Goal: Information Seeking & Learning: Find specific fact

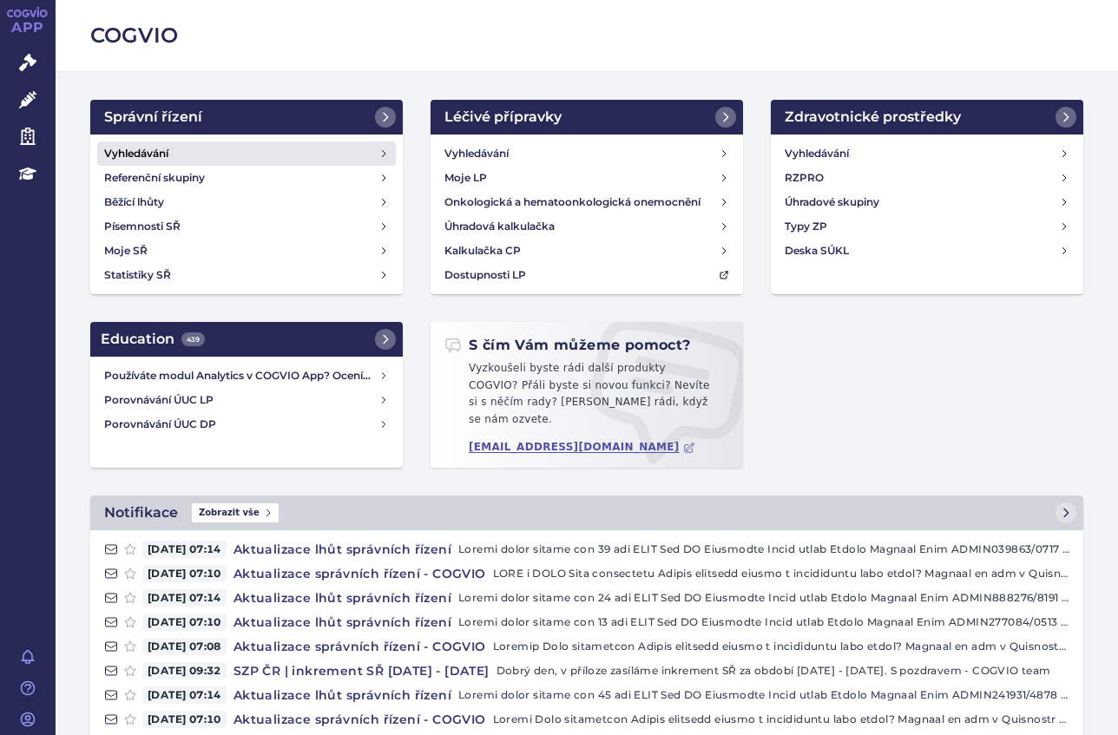
click at [144, 141] on link "Vyhledávání" at bounding box center [246, 153] width 299 height 24
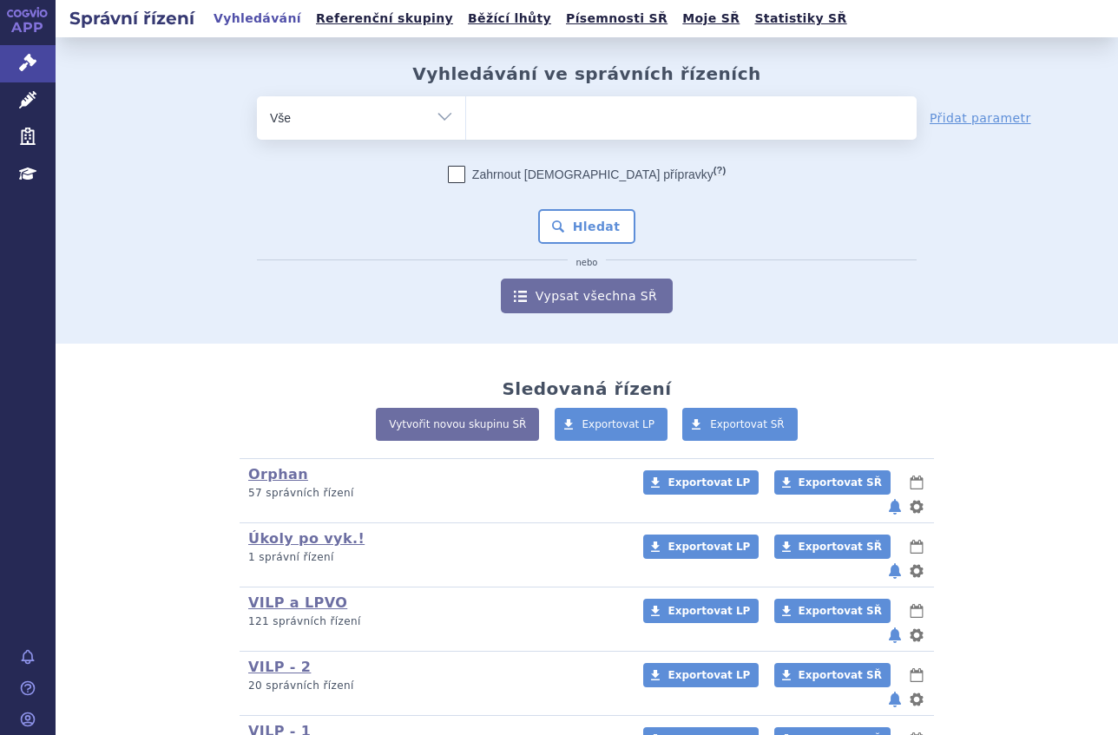
click at [501, 122] on ul at bounding box center [691, 114] width 450 height 36
click at [466, 122] on select at bounding box center [465, 116] width 1 height 43
type input "sk"
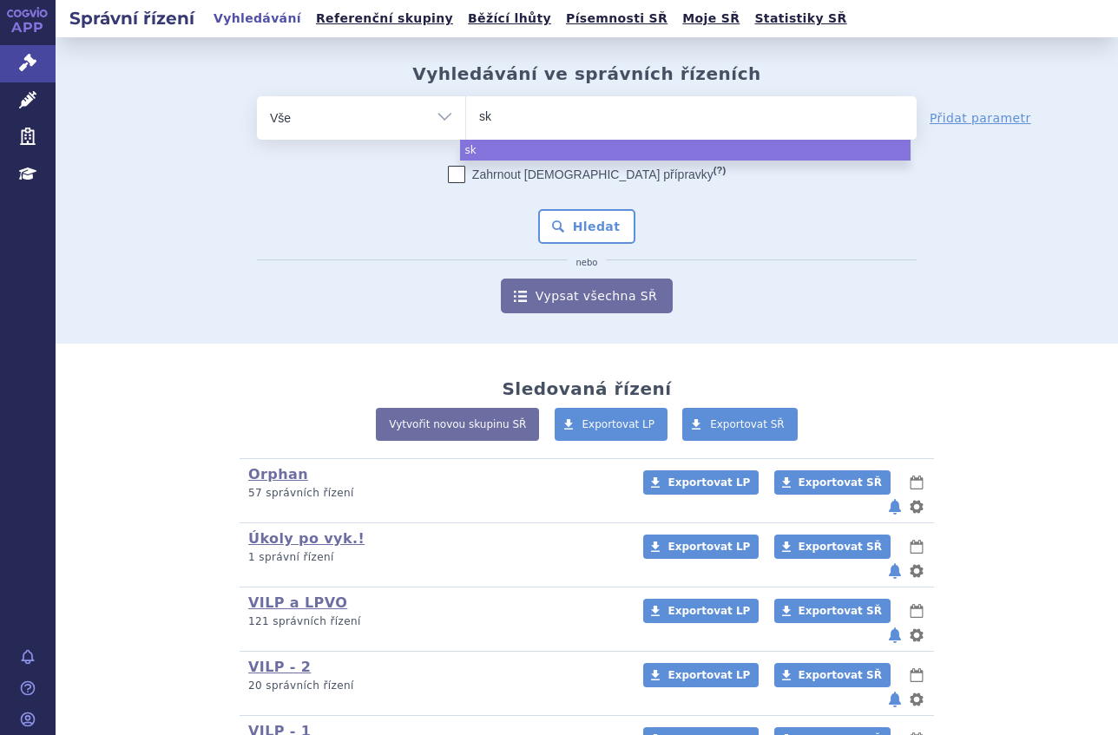
type input "sky"
type input "skyc"
type input "skycla"
type input "skyclar"
type input "skyclary"
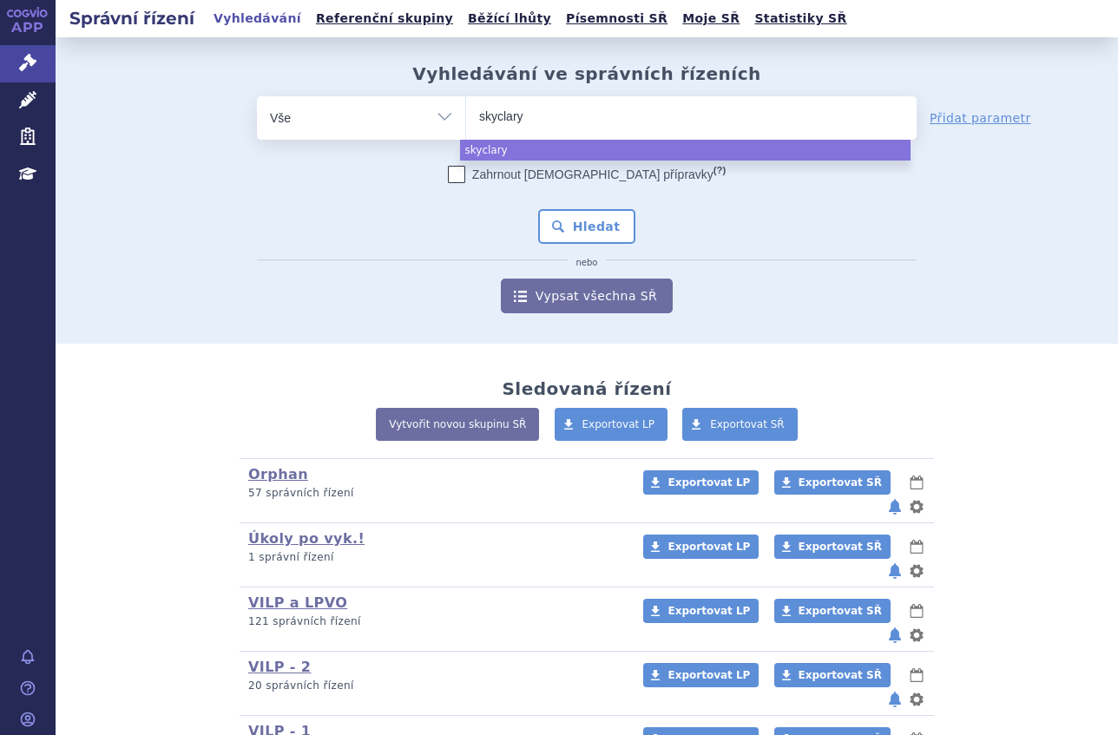
type input "skyclarys"
select select "skyclarys"
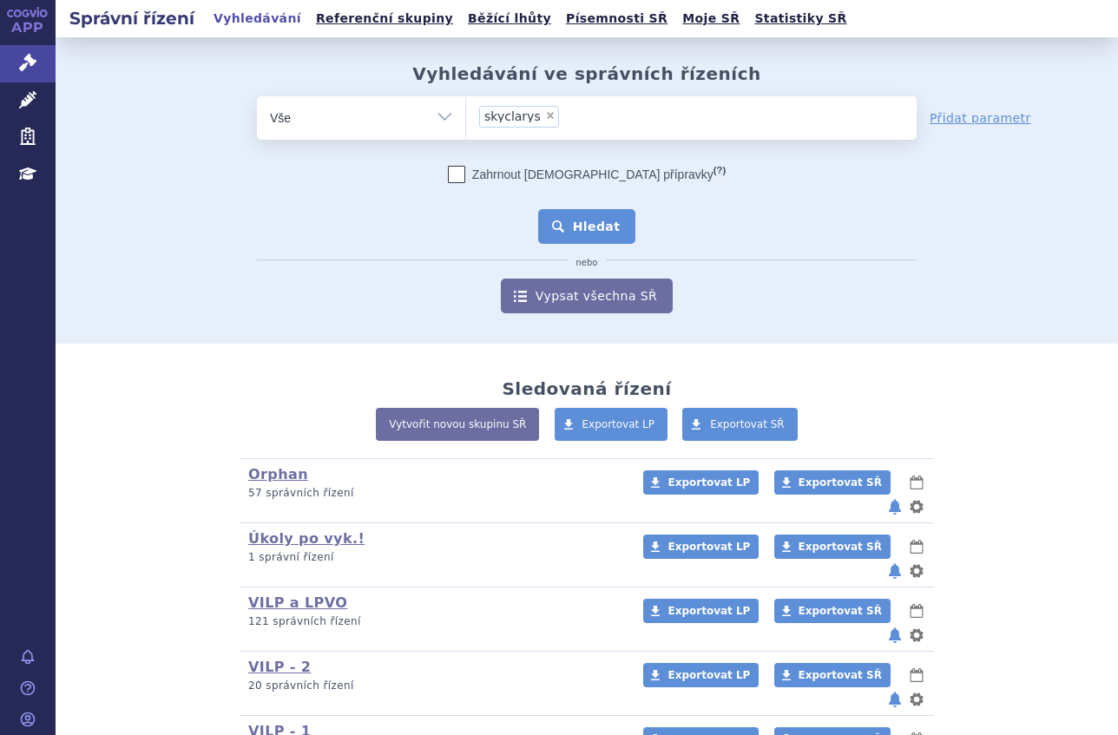
click at [607, 215] on button "Hledat" at bounding box center [587, 226] width 98 height 35
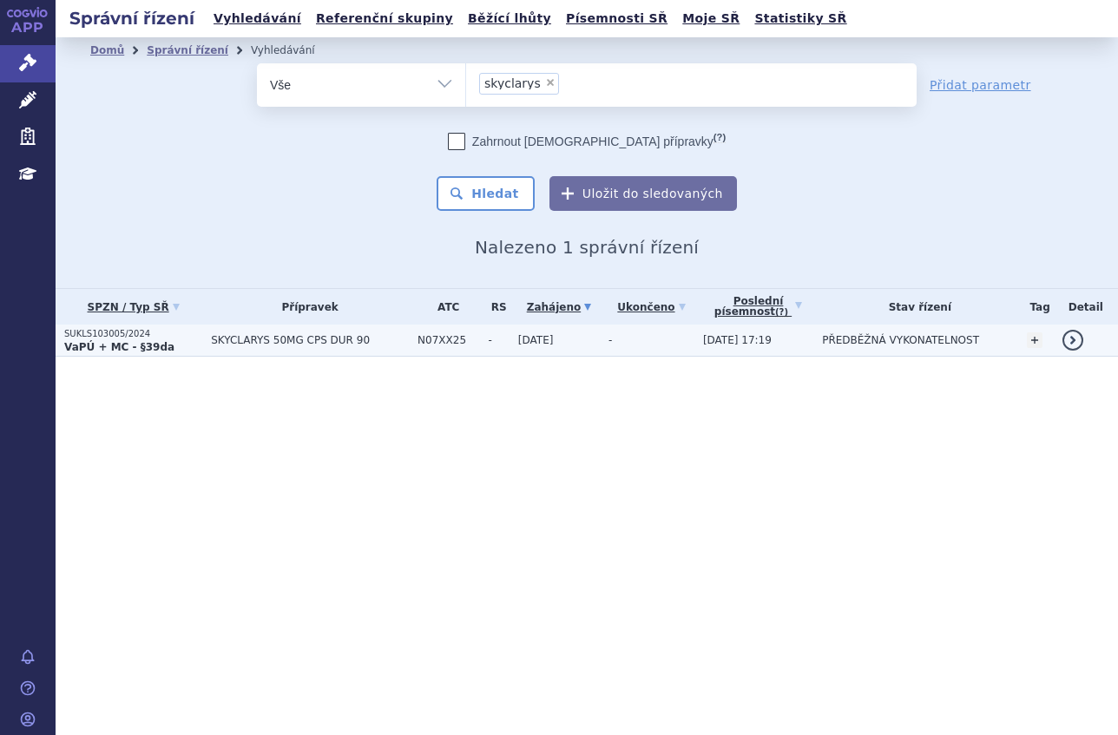
click at [167, 336] on p "SUKLS103005/2024" at bounding box center [133, 334] width 138 height 12
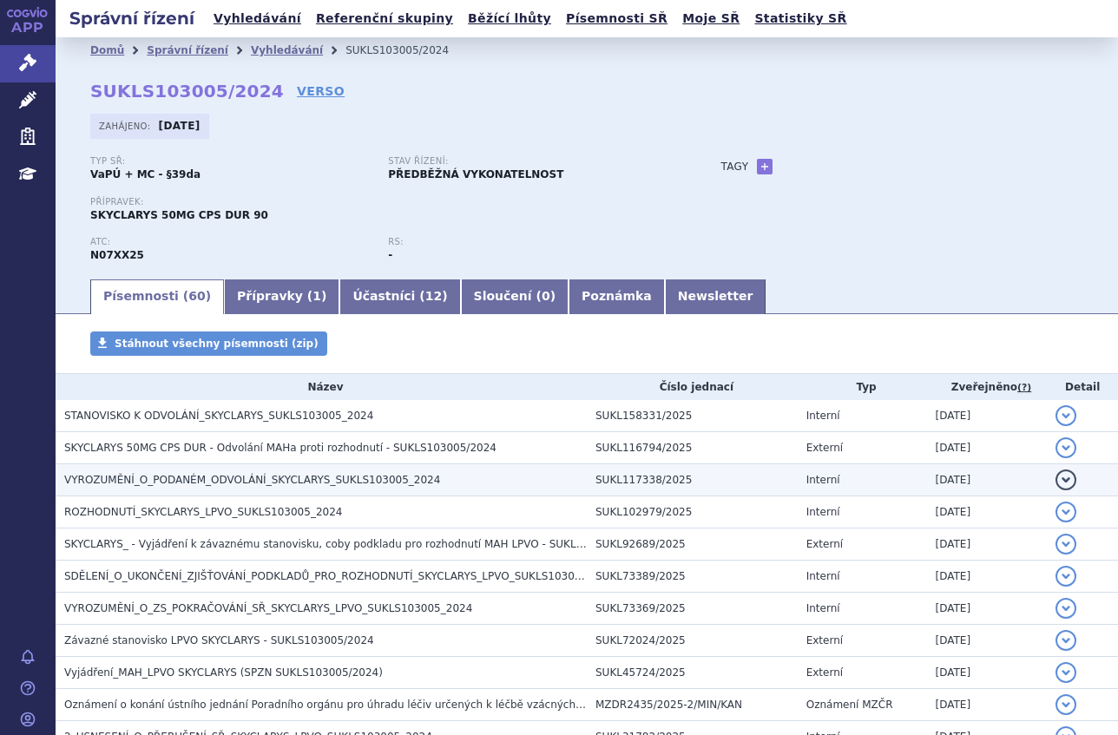
click at [187, 482] on span "VYROZUMĚNÍ_O_PODANÉM_ODVOLÁNÍ_SKYCLARYS_SUKLS103005_2024" at bounding box center [252, 480] width 376 height 12
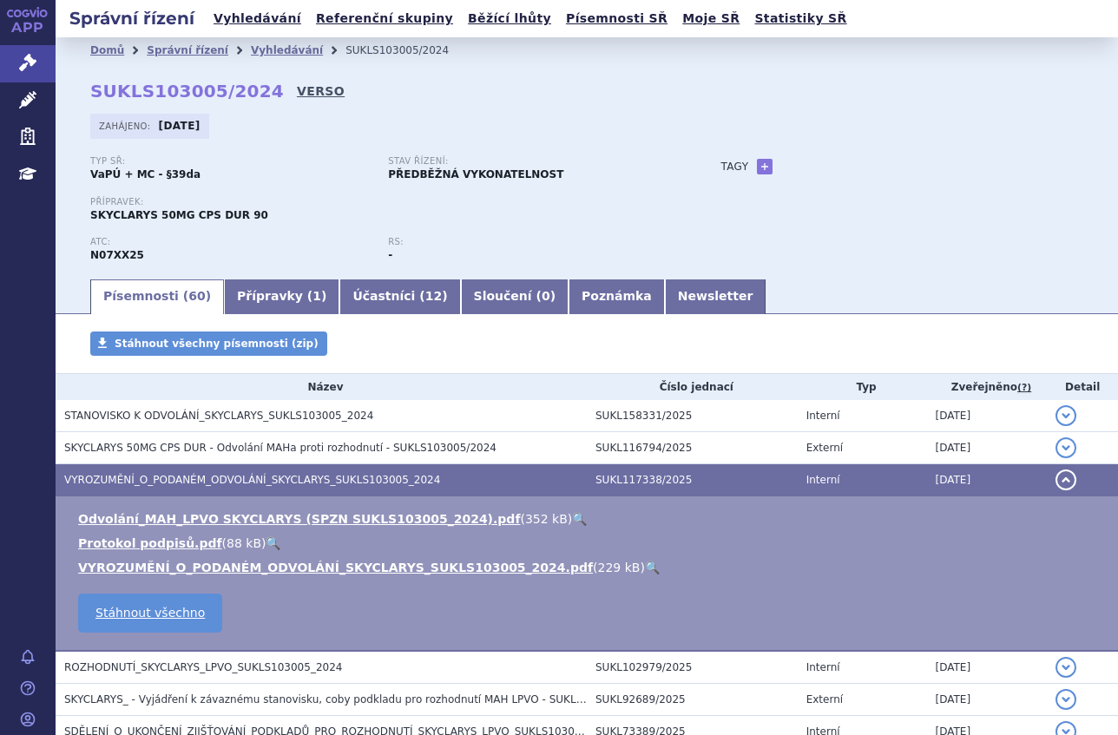
click at [297, 92] on link "VERSO" at bounding box center [321, 90] width 48 height 17
click at [665, 284] on link "Newsletter" at bounding box center [716, 296] width 102 height 35
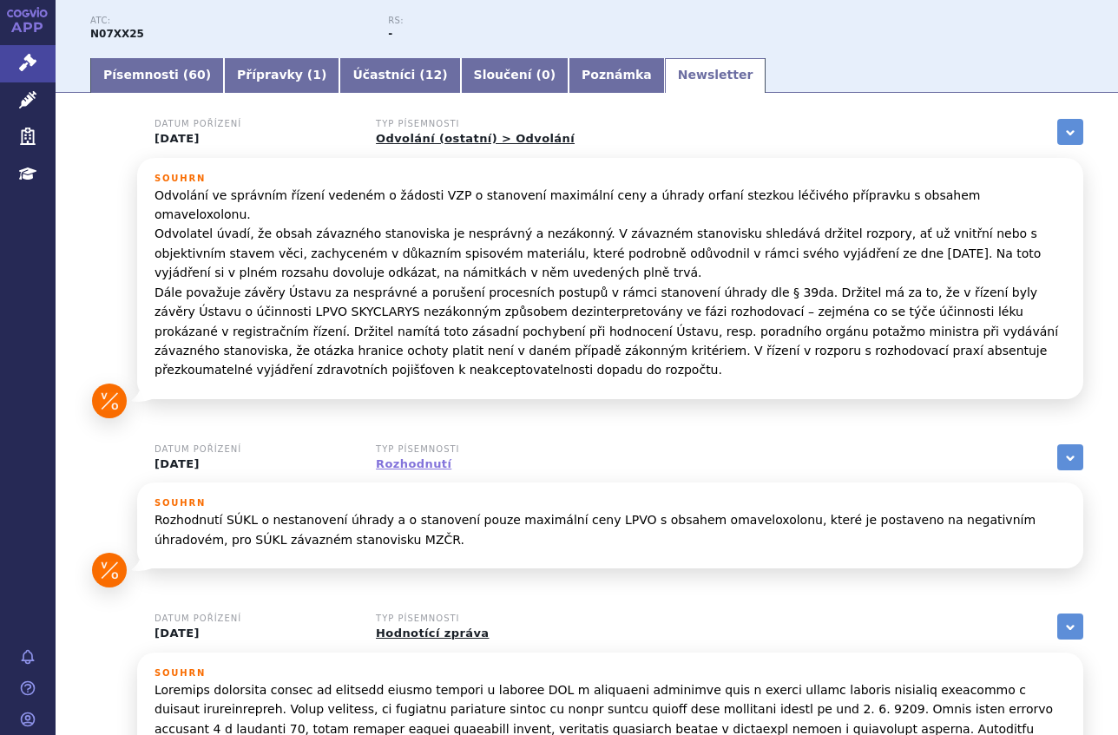
scroll to position [260, 0]
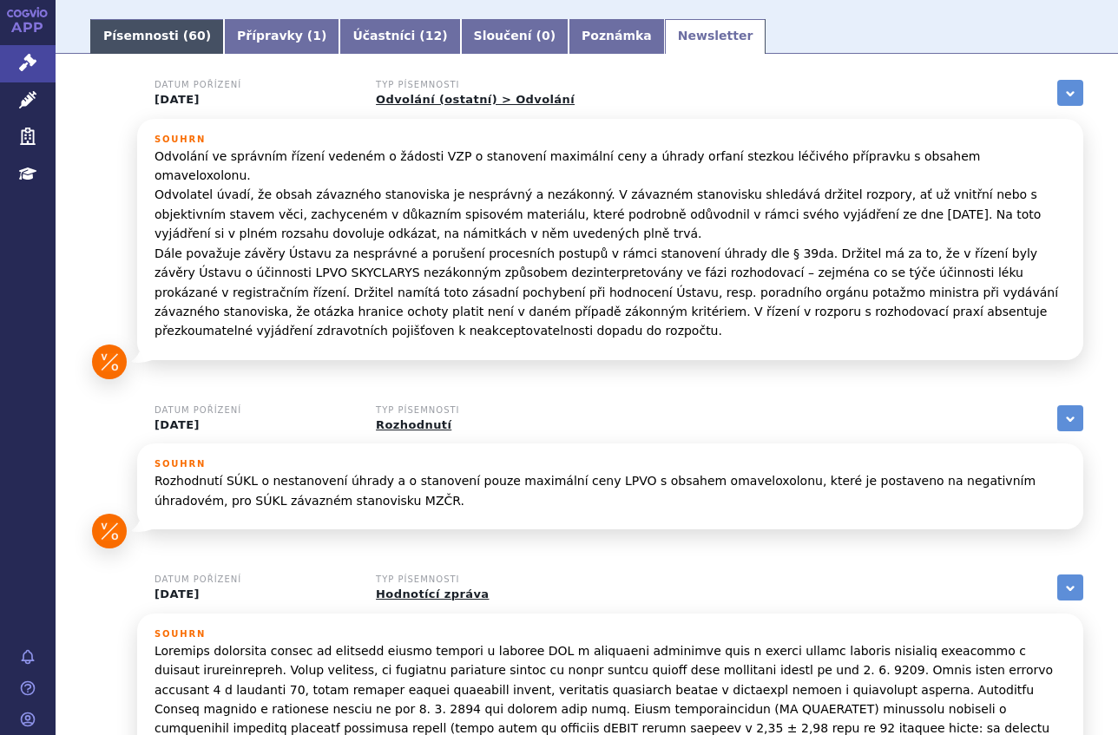
click at [170, 30] on link "Písemnosti ( 60 )" at bounding box center [157, 36] width 134 height 35
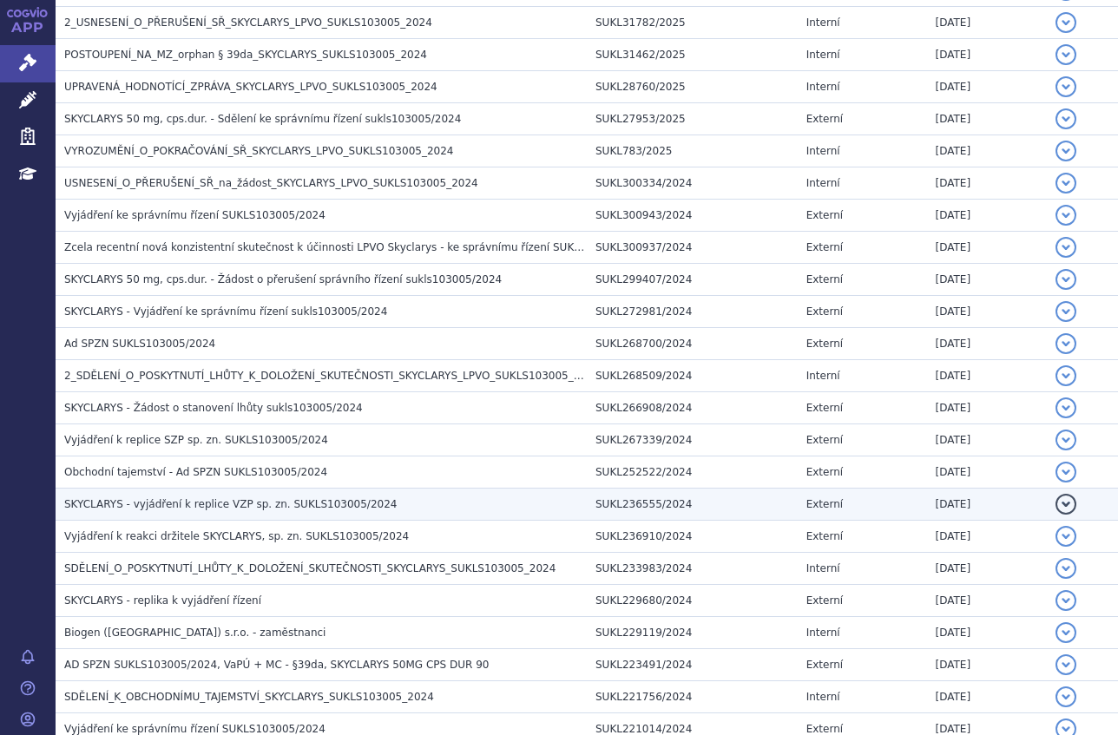
scroll to position [868, 0]
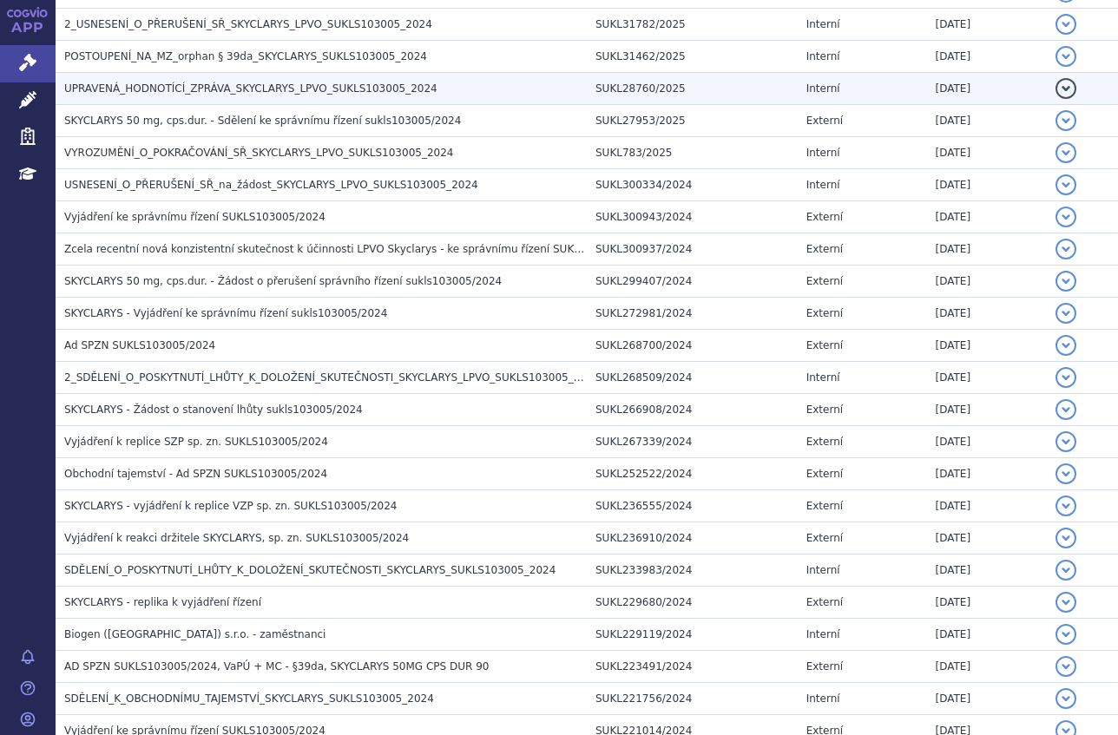
click at [258, 81] on h3 "UPRAVENÁ_HODNOTÍCÍ_ZPRÁVA_SKYCLARYS_LPVO_SUKLS103005_2024" at bounding box center [325, 88] width 522 height 17
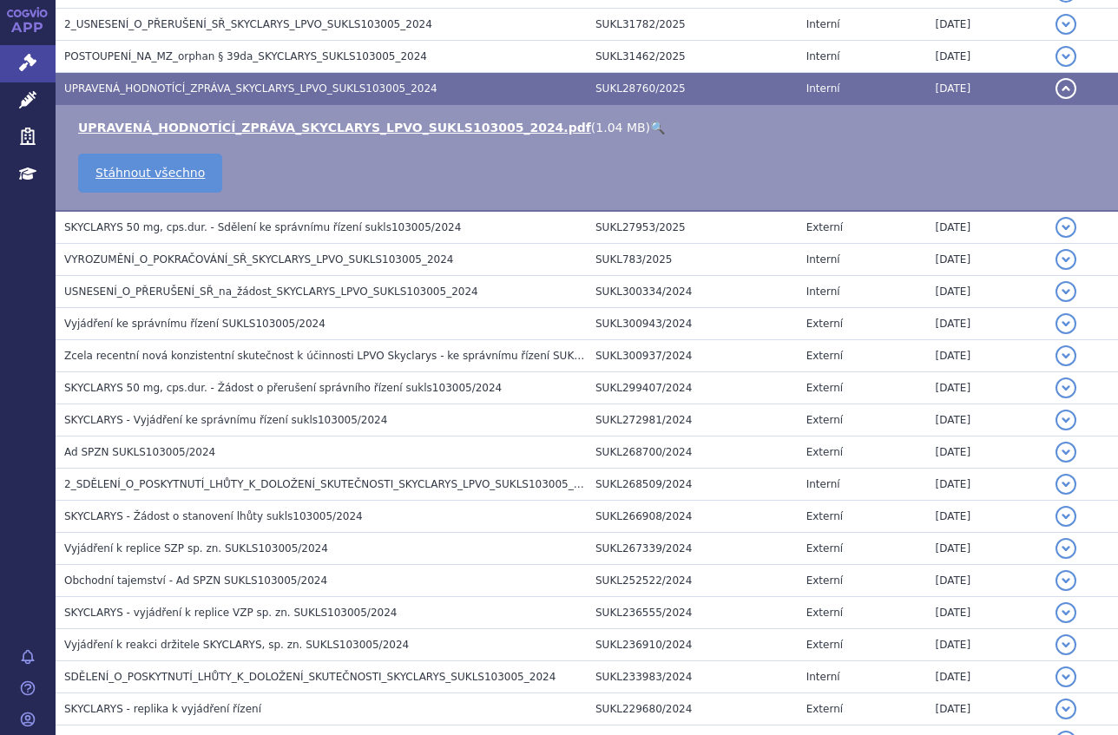
click at [650, 126] on link "🔍" at bounding box center [657, 128] width 15 height 14
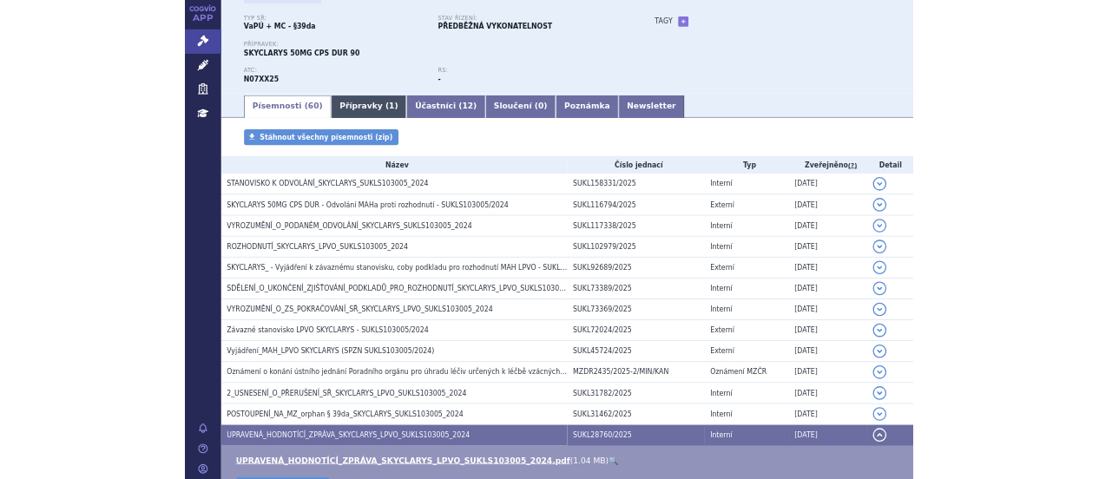
scroll to position [0, 0]
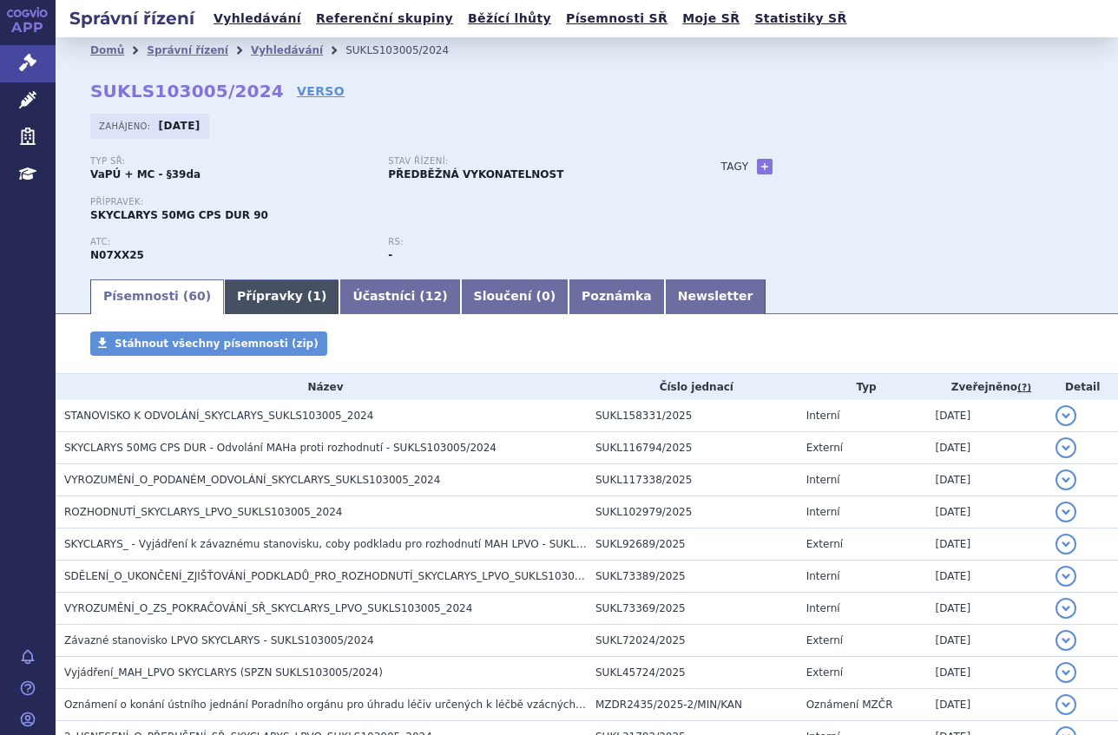
click at [272, 287] on link "Přípravky ( 1 )" at bounding box center [281, 296] width 115 height 35
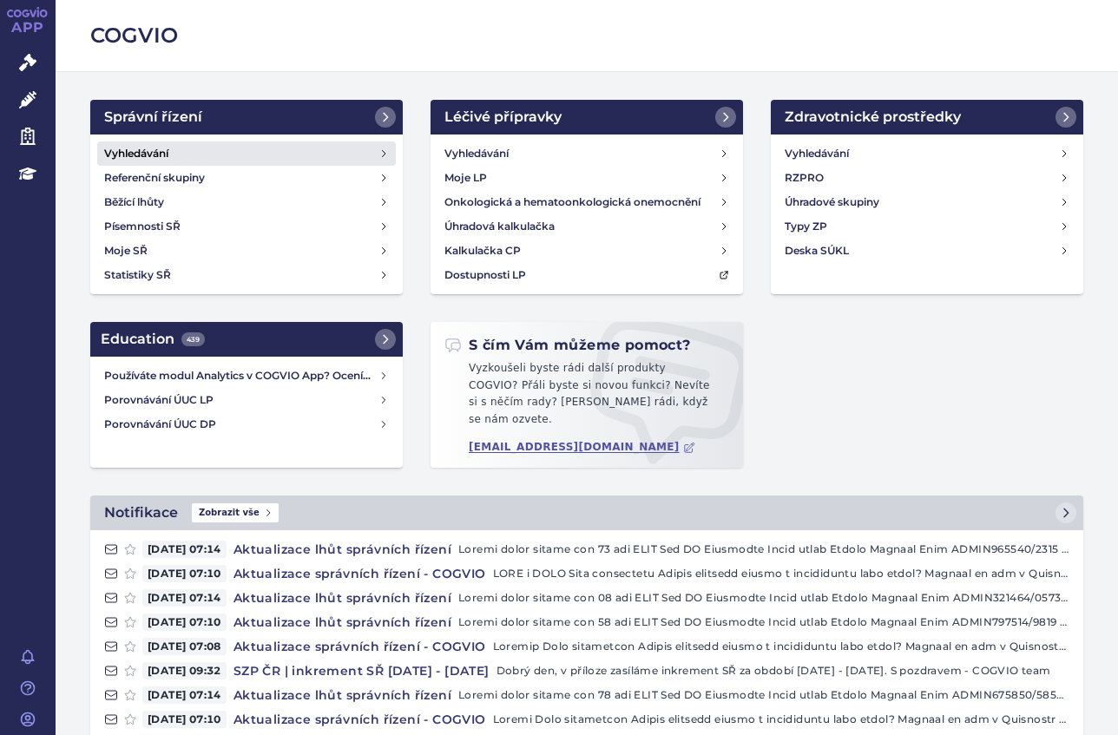
click at [164, 153] on h4 "Vyhledávání" at bounding box center [136, 153] width 64 height 17
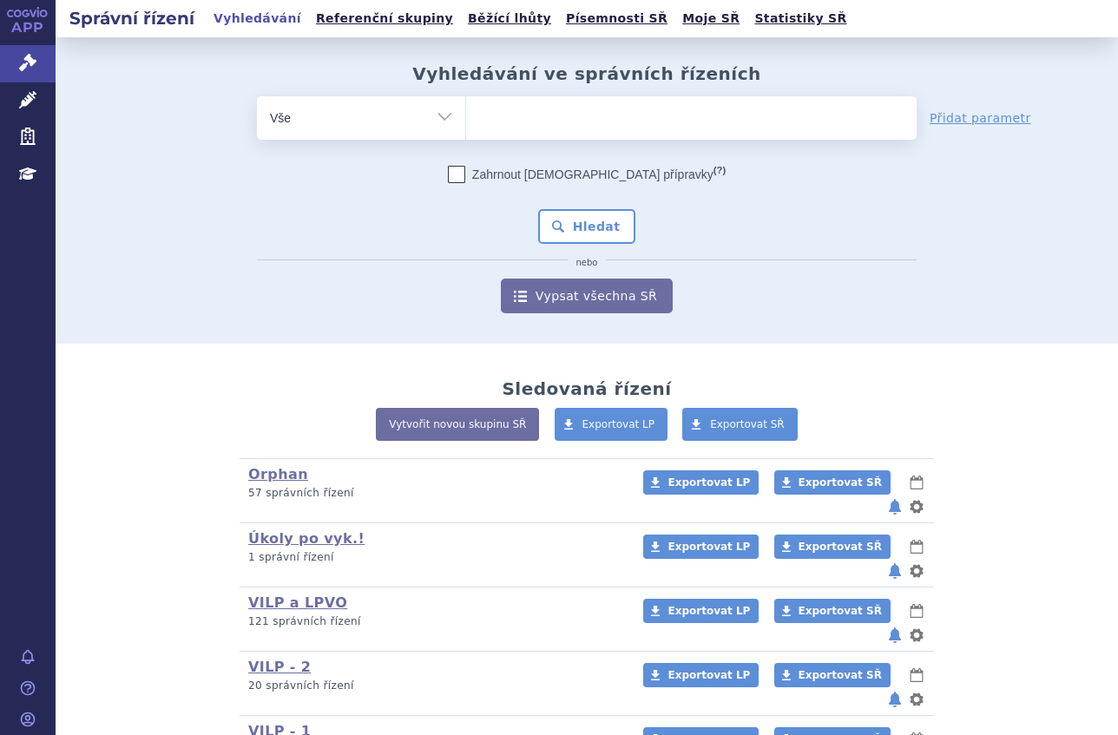
click at [510, 116] on ul at bounding box center [691, 114] width 450 height 36
click at [466, 116] on select at bounding box center [465, 116] width 1 height 43
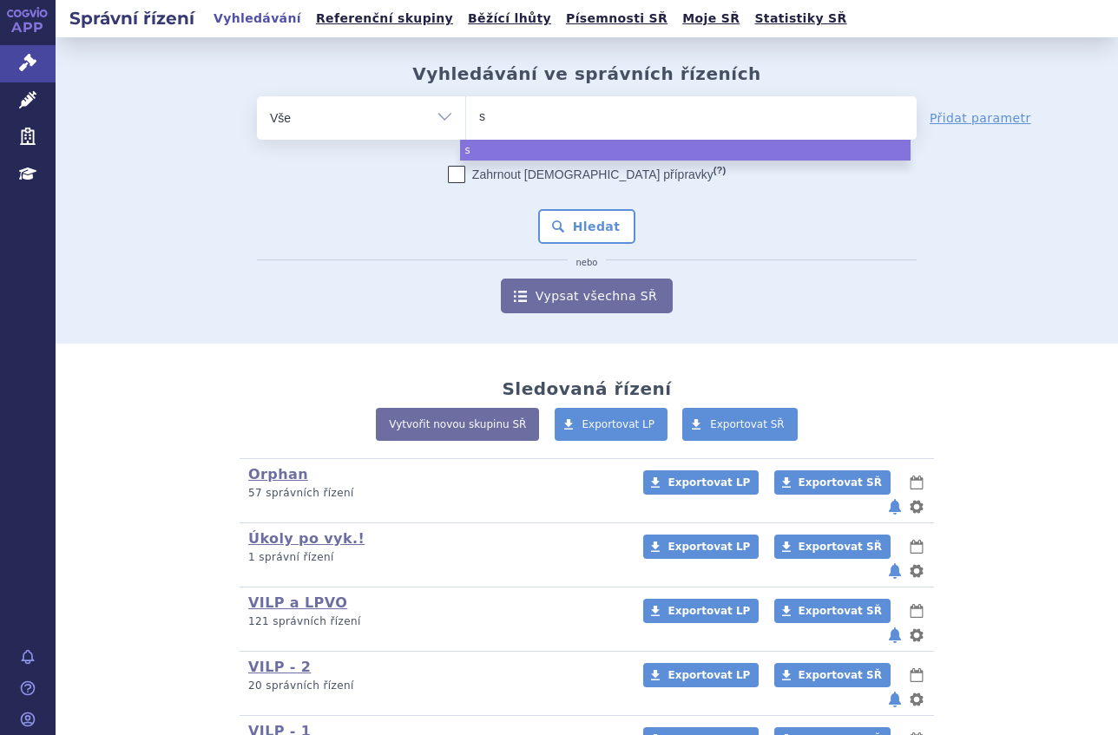
type input "sk"
type input "sky"
type input "skyc"
type input "skycla"
type input "skyclar"
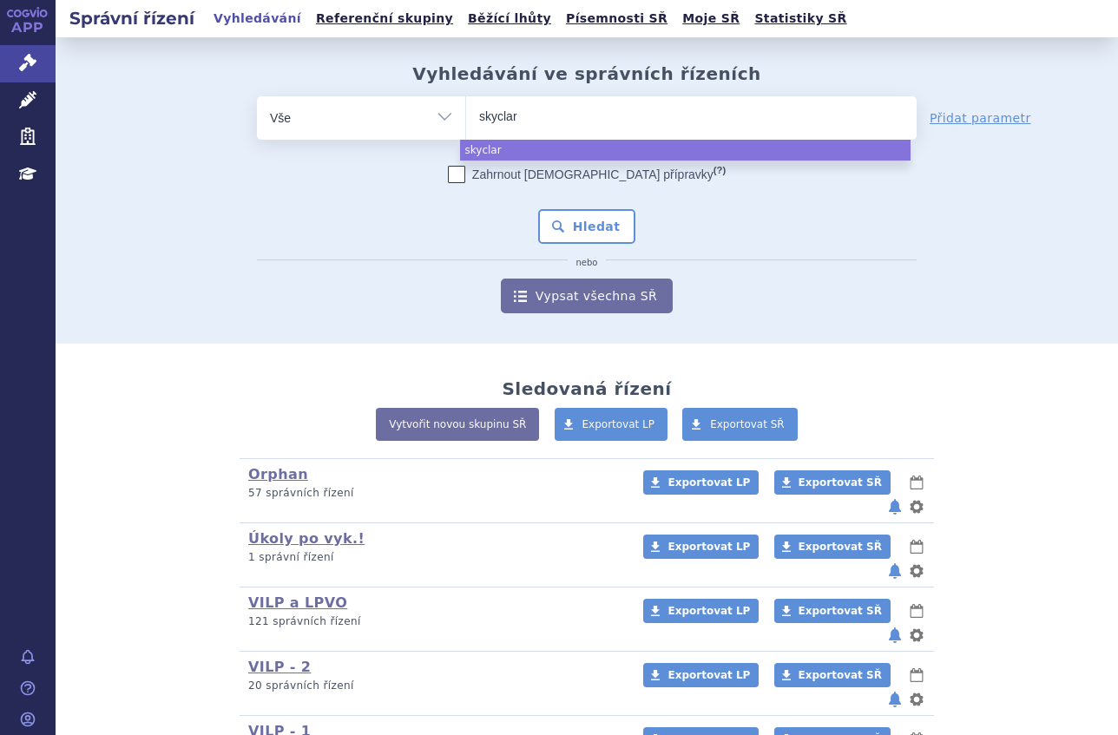
type input "skyclary"
type input "skyclarys"
select select "skyclarys"
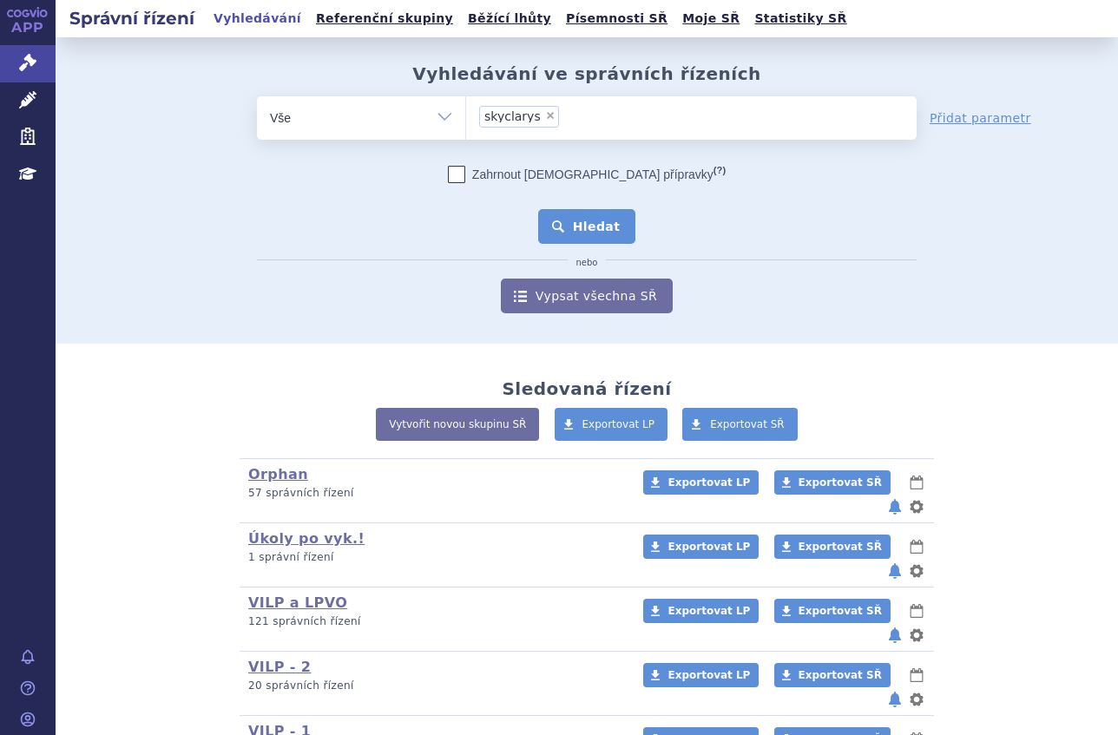
click at [605, 216] on button "Hledat" at bounding box center [587, 226] width 98 height 35
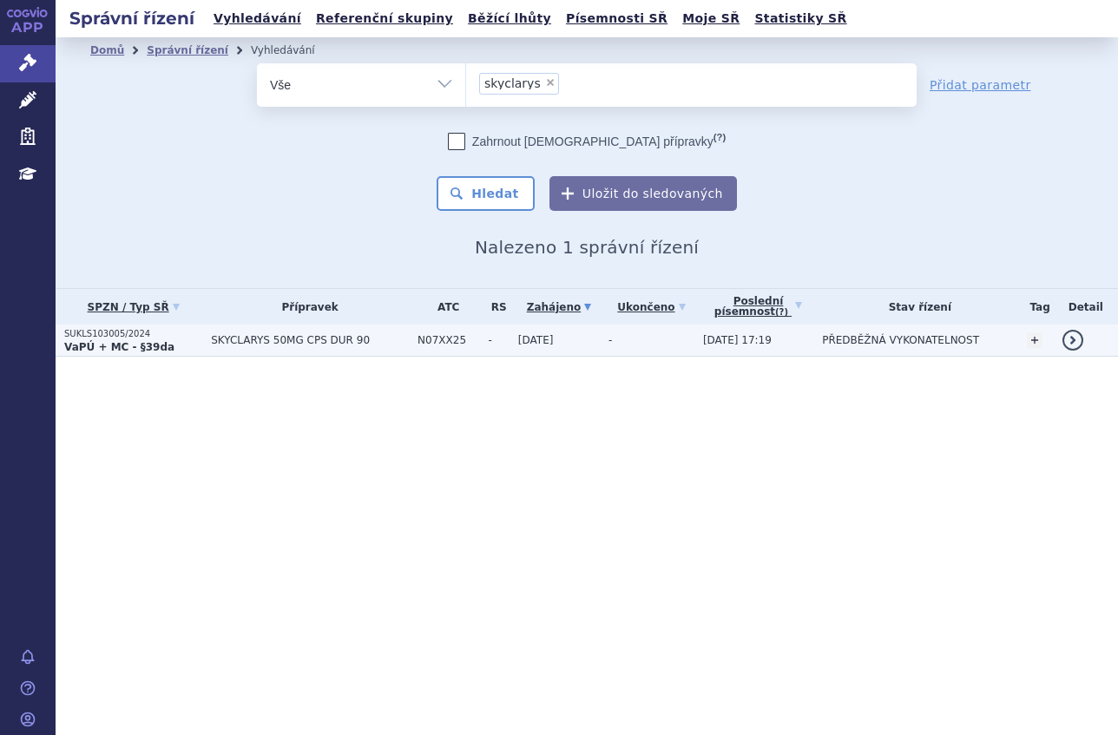
click at [97, 338] on p "SUKLS103005/2024" at bounding box center [133, 334] width 138 height 12
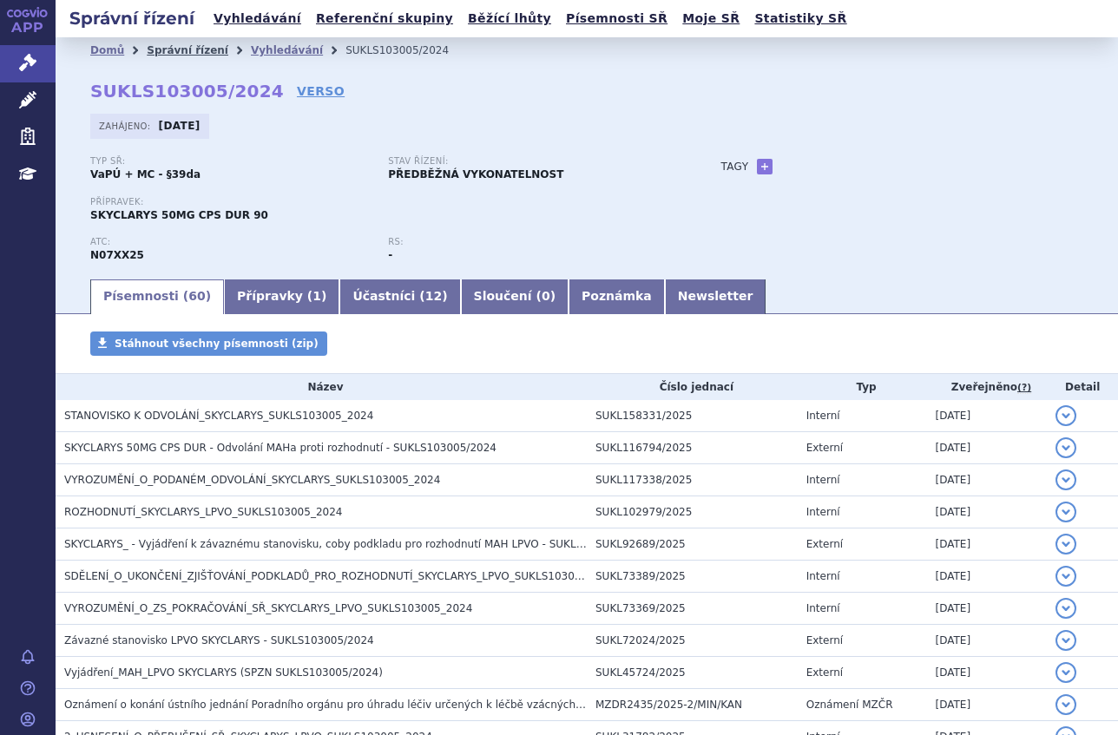
click at [192, 49] on link "Správní řízení" at bounding box center [188, 50] width 82 height 12
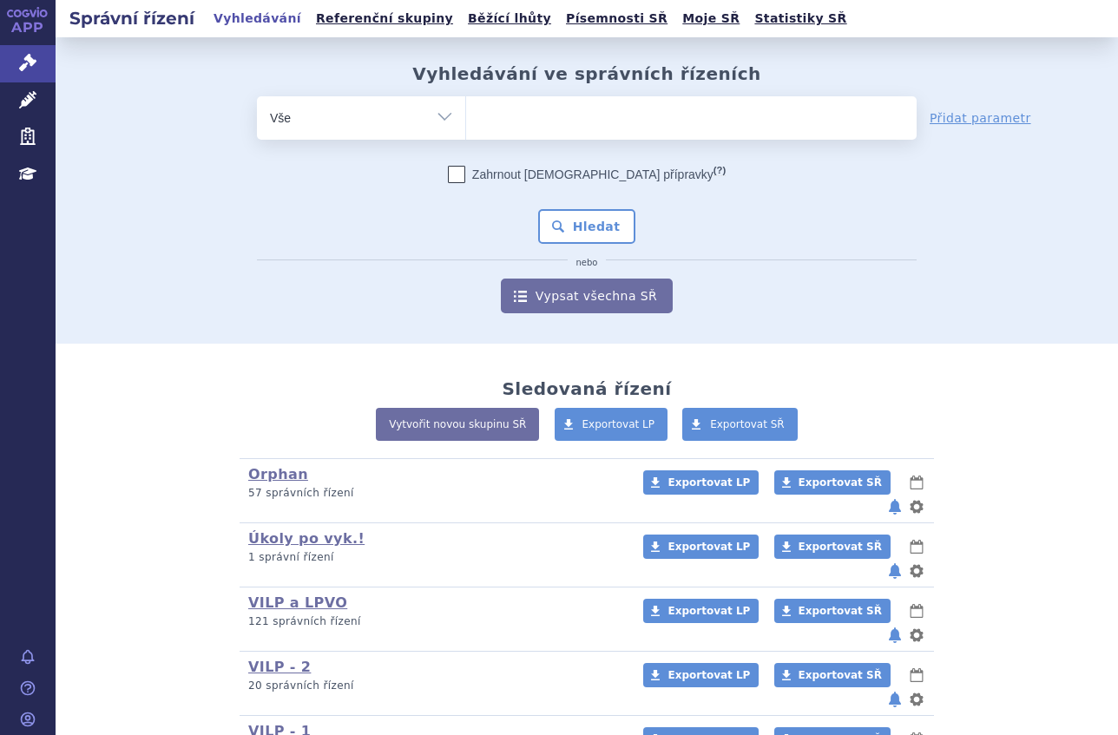
click at [549, 103] on ul at bounding box center [691, 114] width 450 height 36
click at [466, 103] on select at bounding box center [465, 116] width 1 height 43
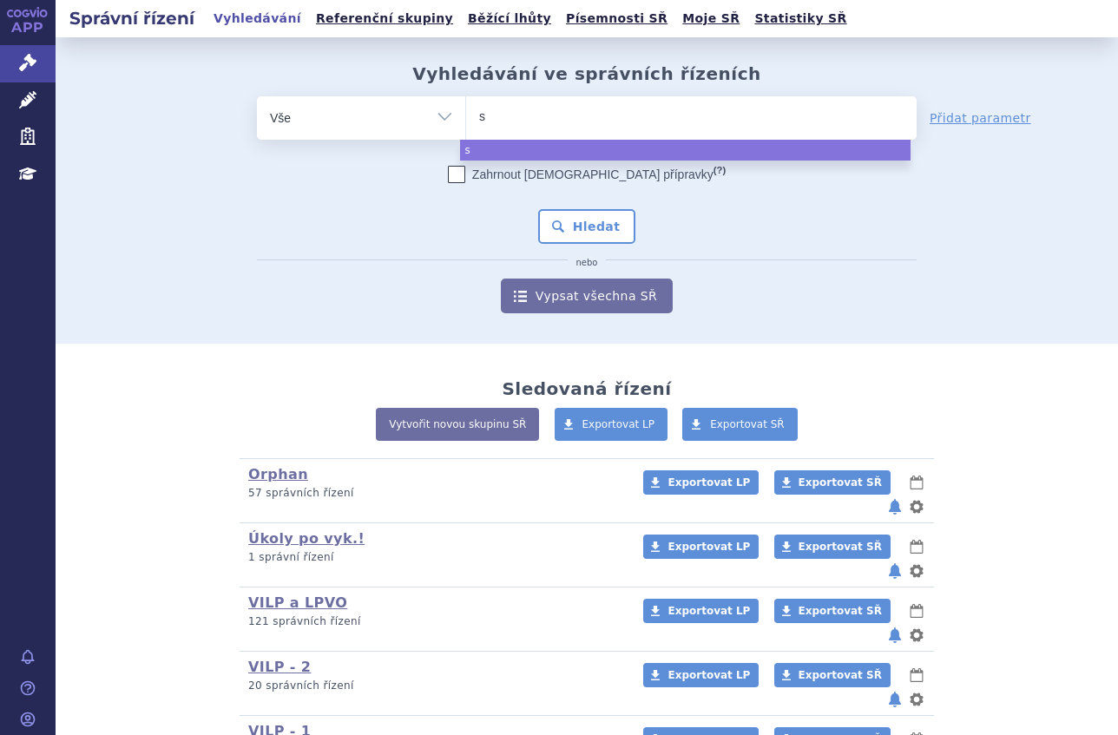
type input "sk"
type input "skyc"
type input "skycl"
type input "skycla"
type input "skyclar"
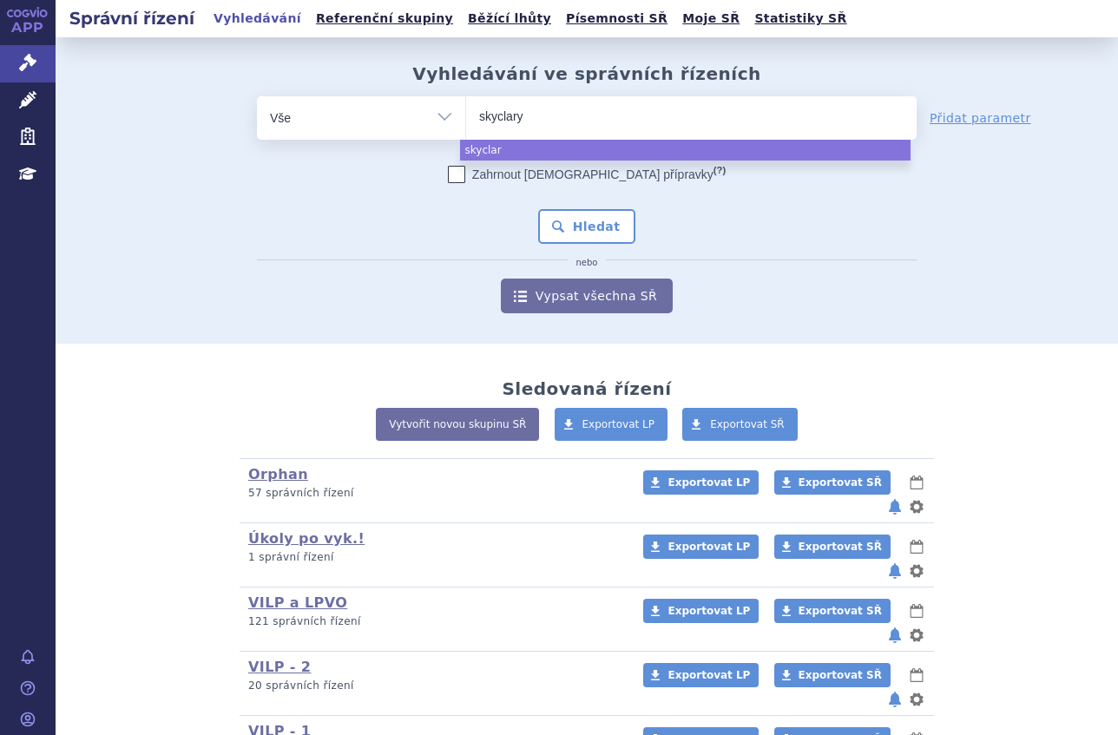
type input "skyclarys"
select select "skyclarys"
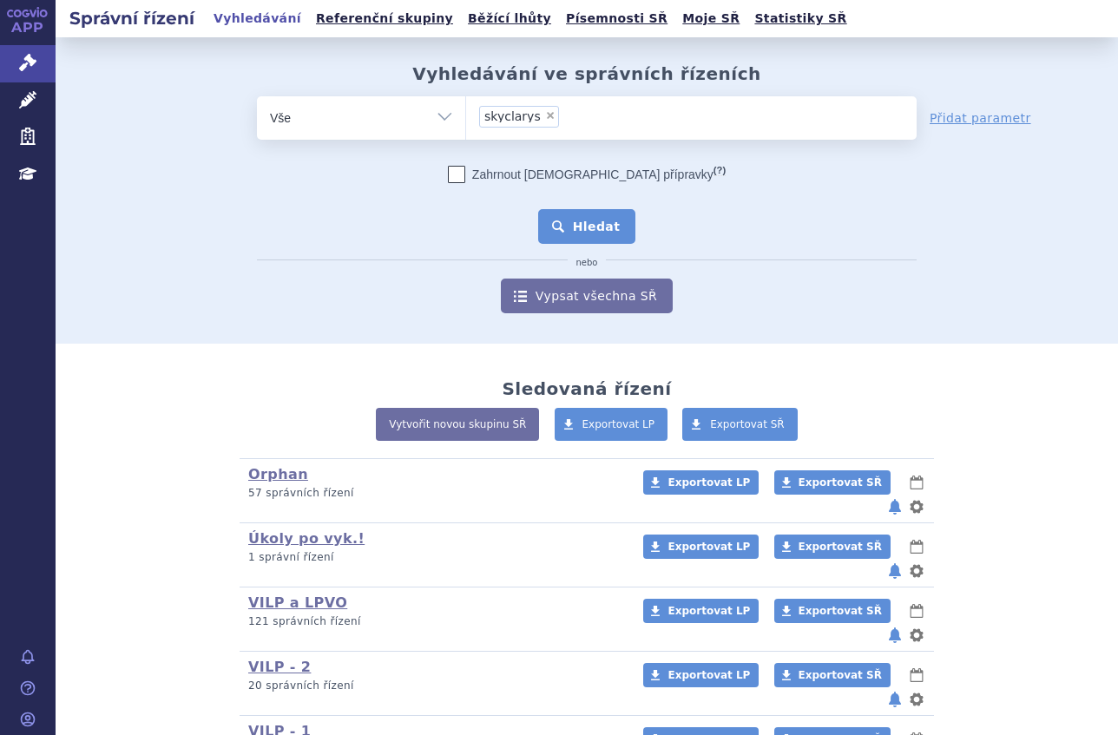
click at [574, 227] on button "Hledat" at bounding box center [587, 226] width 98 height 35
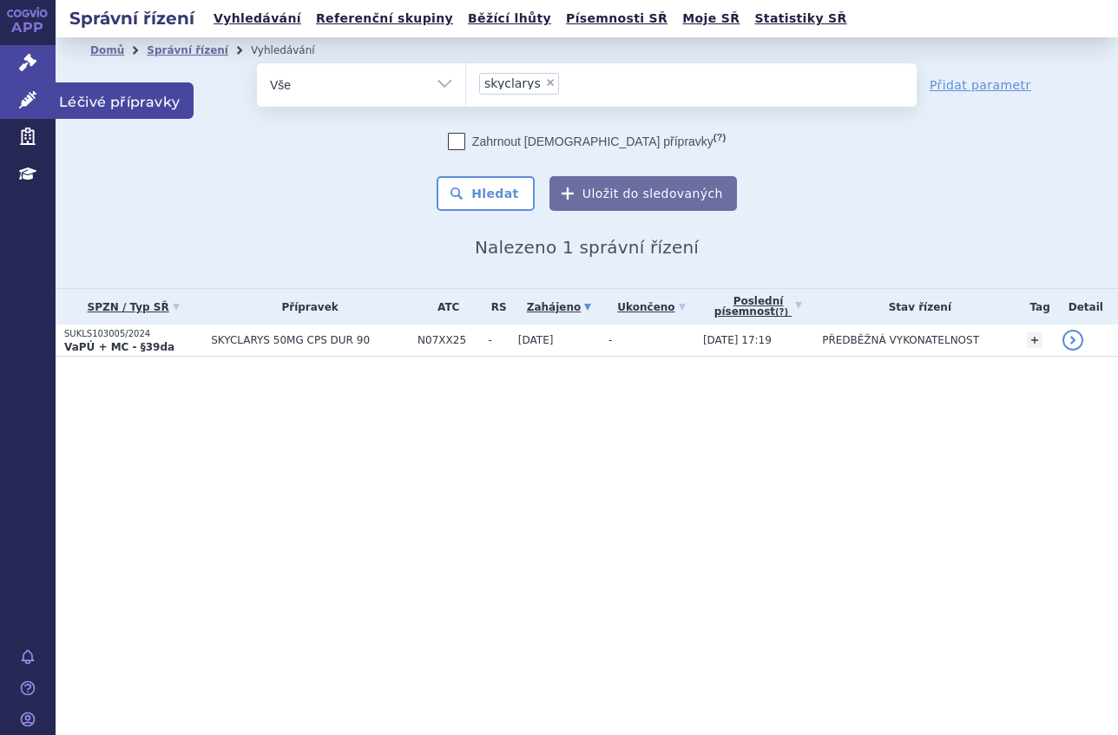
click at [46, 95] on link "Léčivé přípravky" at bounding box center [28, 100] width 56 height 36
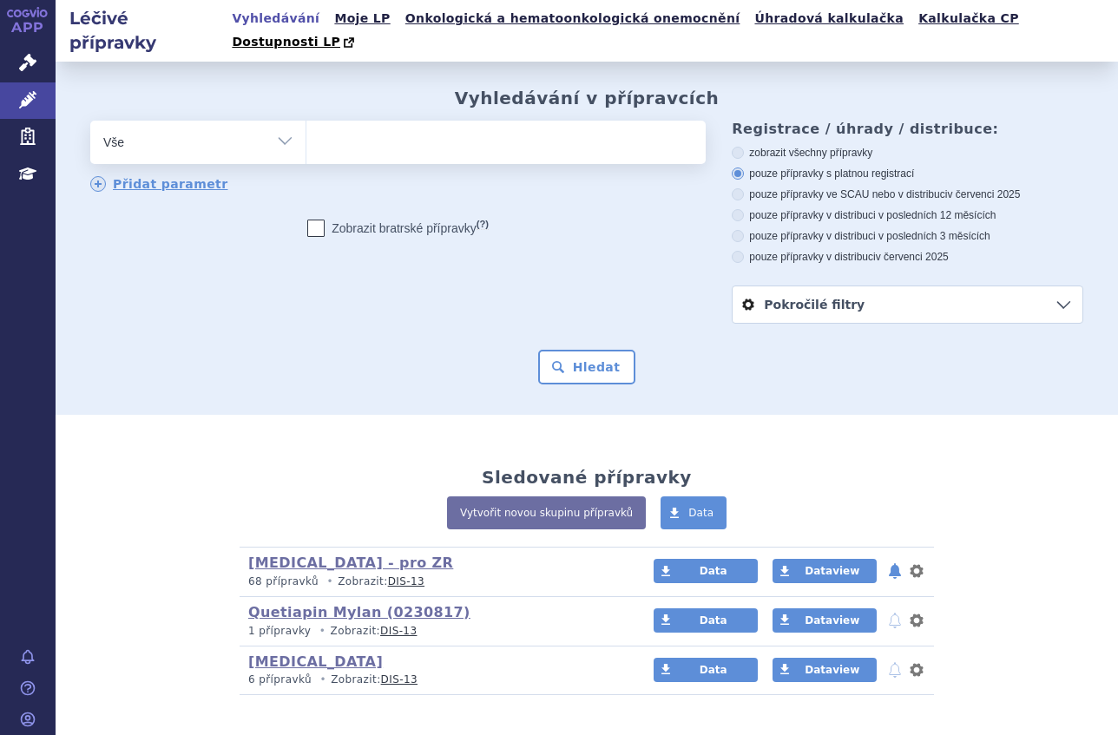
click at [462, 121] on ul at bounding box center [503, 139] width 394 height 36
click at [306, 120] on select at bounding box center [305, 141] width 1 height 43
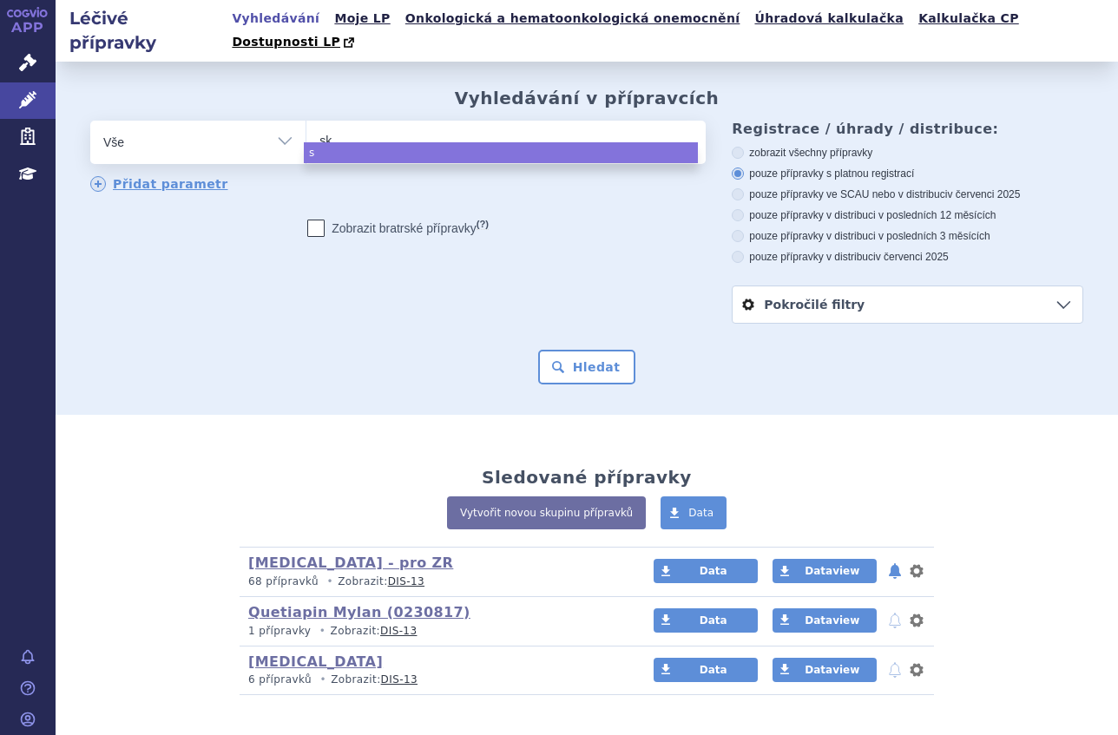
type input "sky"
type input "skyc"
type input "skycla"
type input "skyclar"
type input "skyclarys"
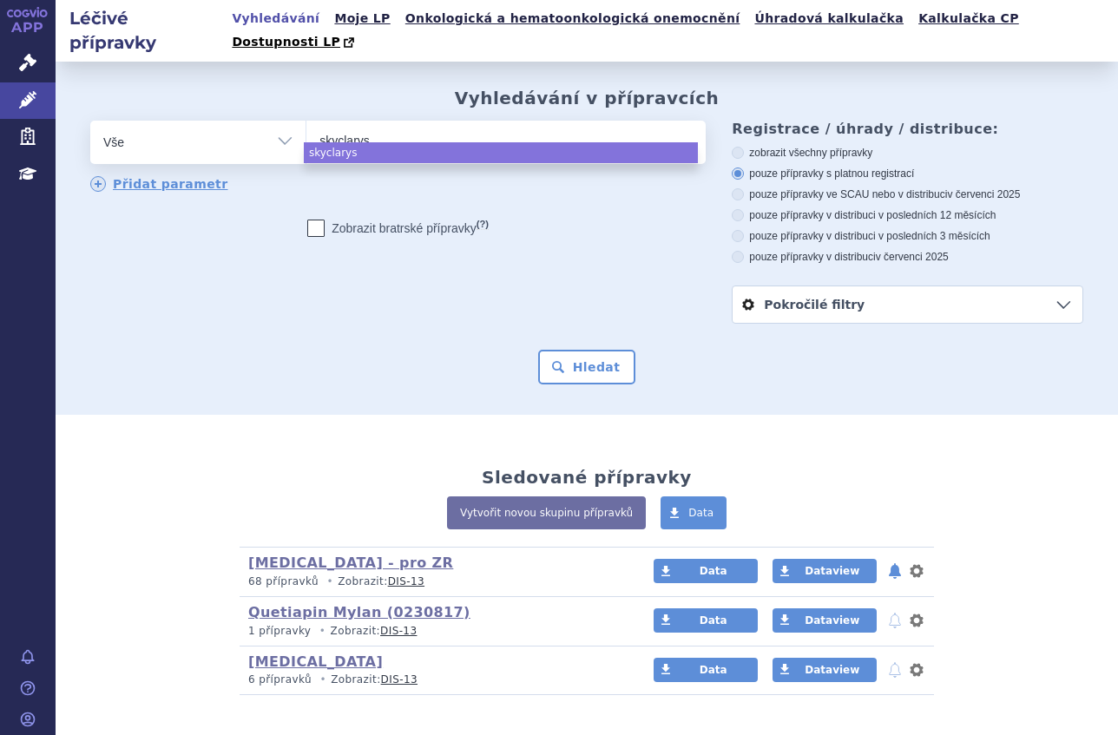
select select "skyclarys"
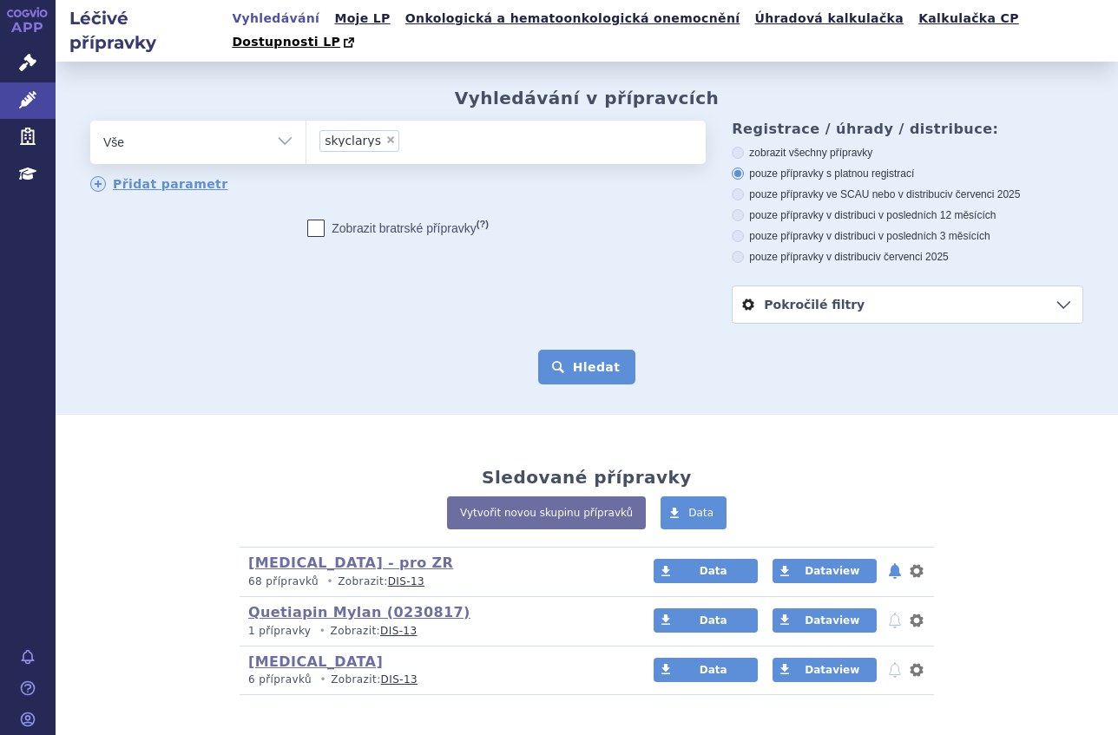
click at [577, 350] on button "Hledat" at bounding box center [587, 367] width 98 height 35
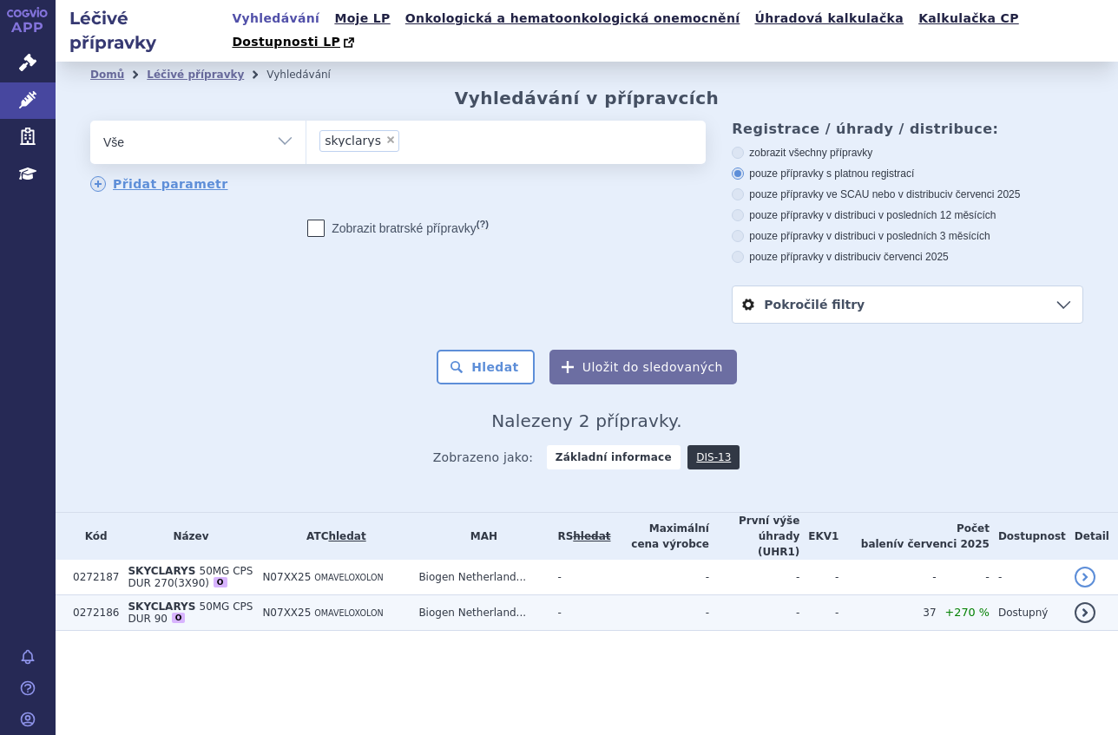
click at [251, 601] on span "50MG CPS DUR 90" at bounding box center [190, 613] width 125 height 24
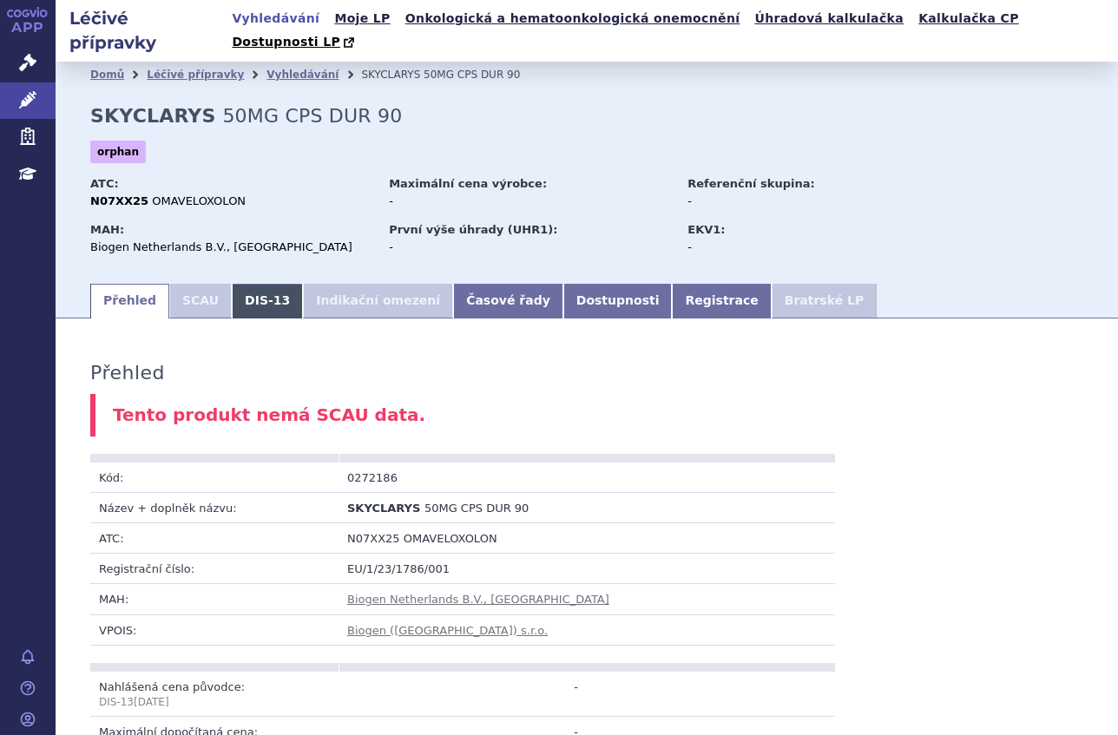
click at [250, 284] on link "DIS-13" at bounding box center [267, 301] width 71 height 35
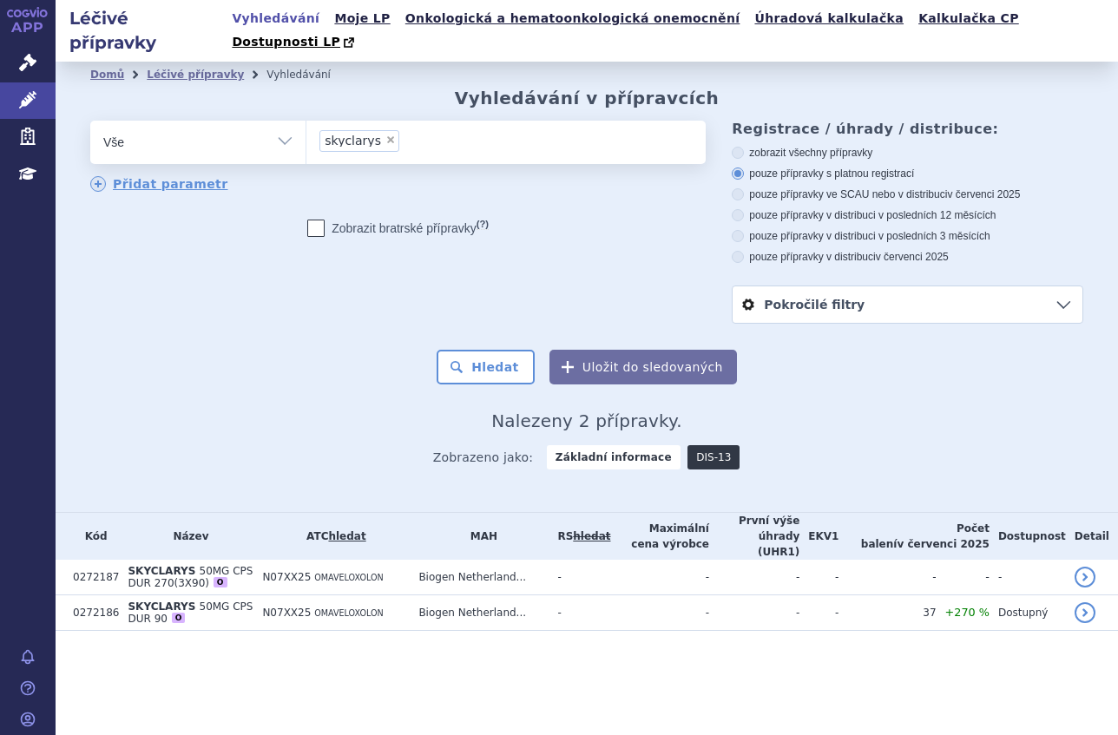
click at [693, 445] on link "DIS-13" at bounding box center [713, 457] width 52 height 24
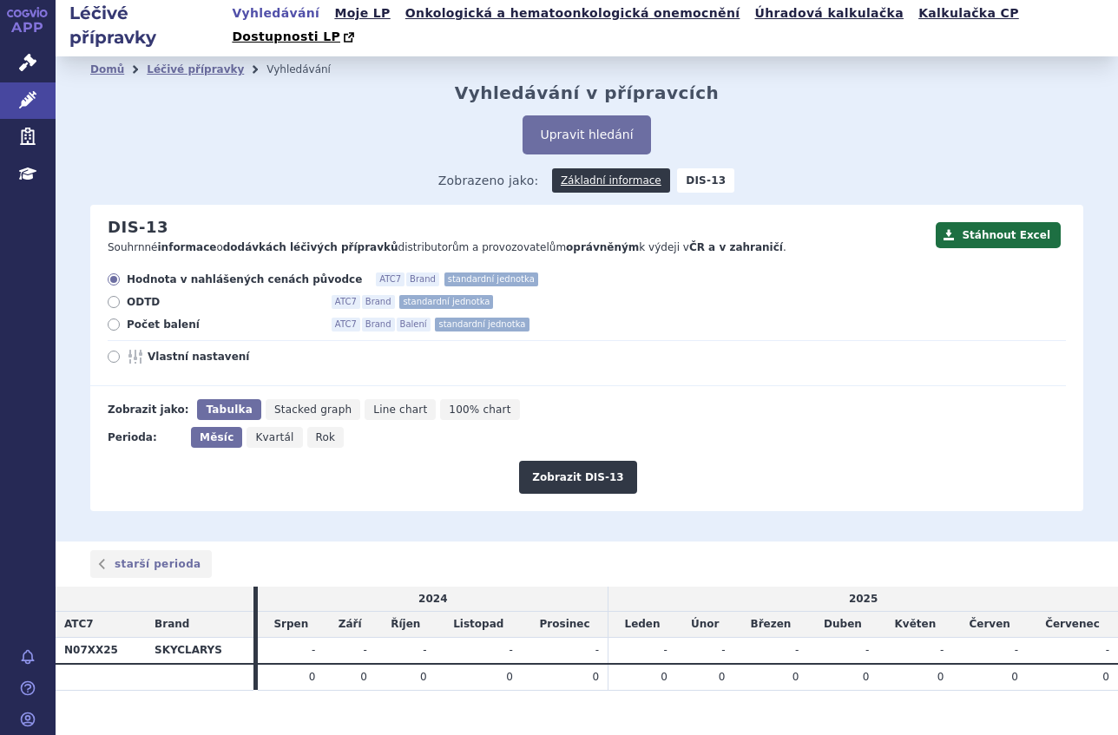
scroll to position [8, 0]
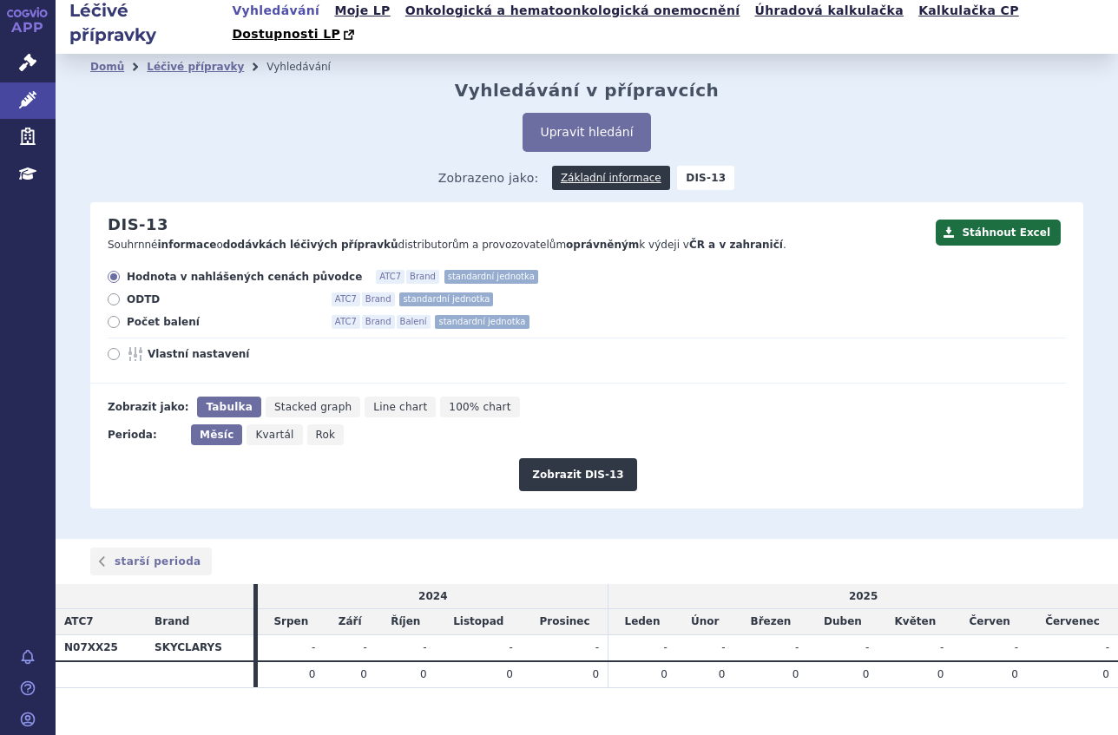
click at [134, 315] on span "Počet balení" at bounding box center [222, 322] width 191 height 14
click at [121, 318] on input "Počet balení ATC7 Brand Balení standardní jednotka" at bounding box center [114, 323] width 11 height 11
radio input "true"
click at [548, 458] on button "Zobrazit DIS-13" at bounding box center [577, 474] width 117 height 33
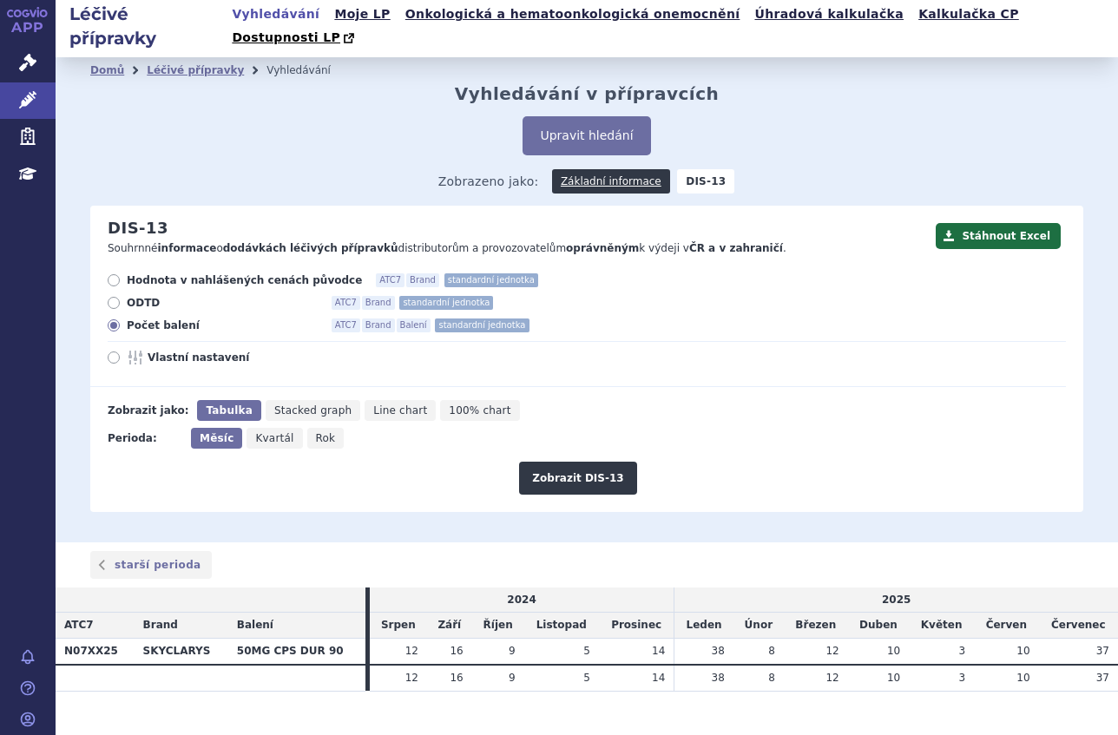
scroll to position [8, 0]
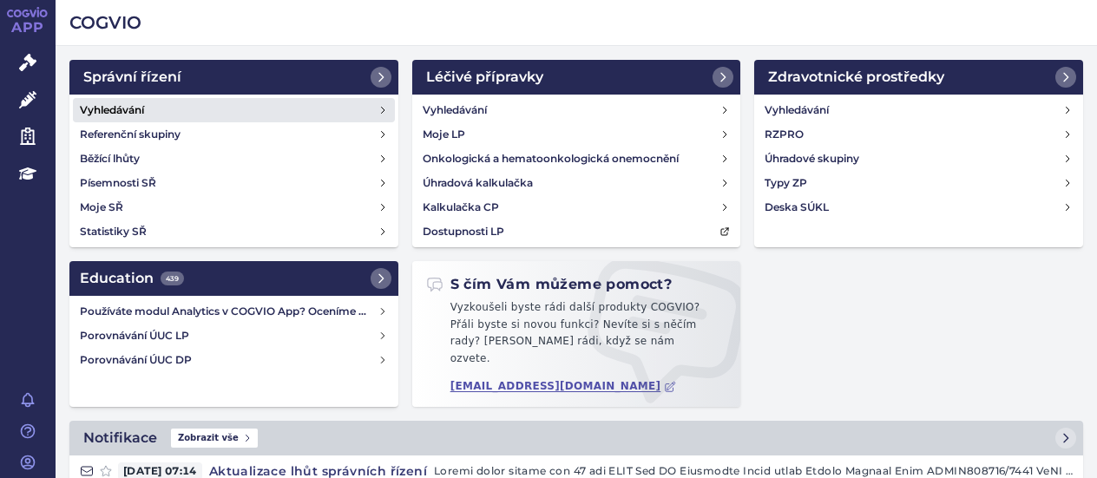
click at [126, 106] on h4 "Vyhledávání" at bounding box center [112, 110] width 64 height 17
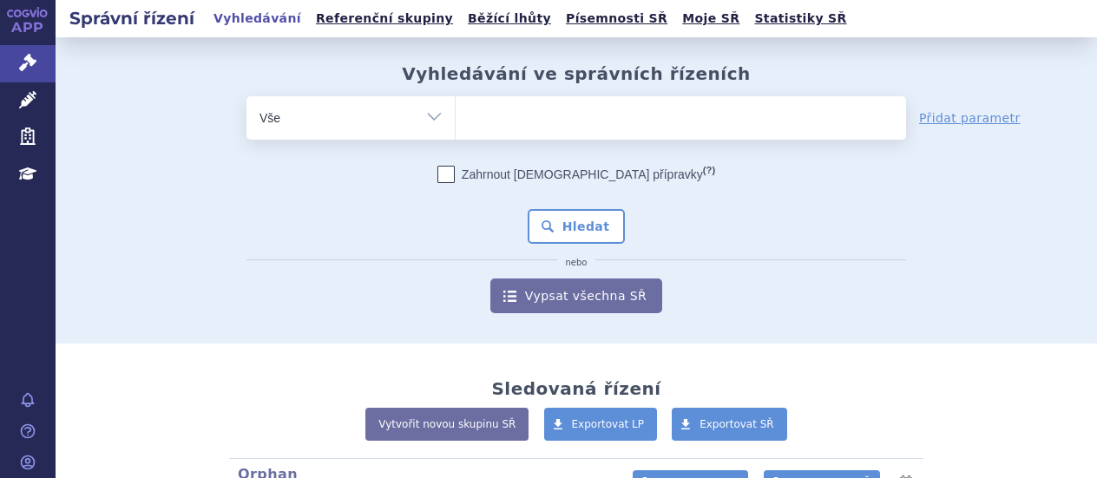
click at [576, 113] on ul at bounding box center [681, 114] width 450 height 36
click at [456, 113] on select at bounding box center [455, 116] width 1 height 43
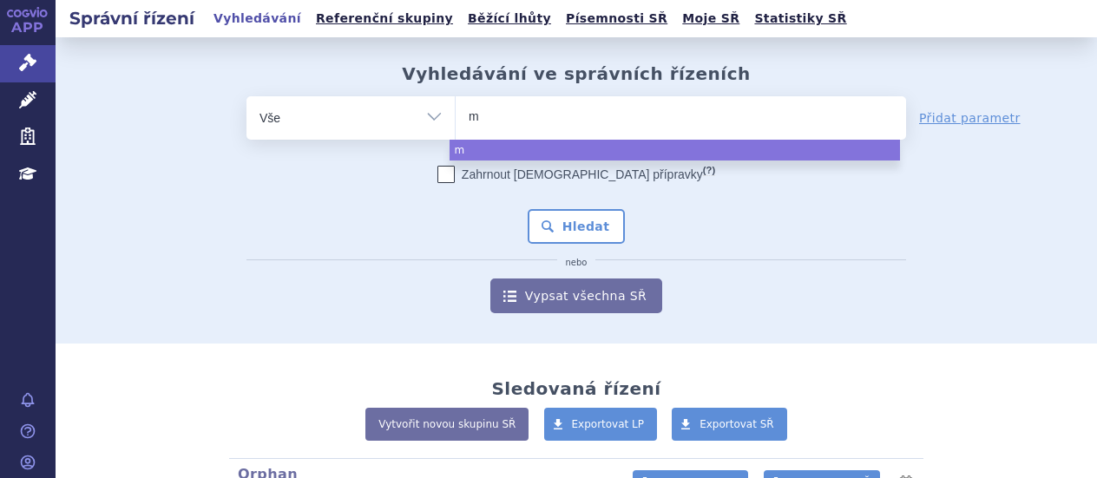
type input "mi"
type input "min"
type input "minj"
type input "minju"
type input "minjuv"
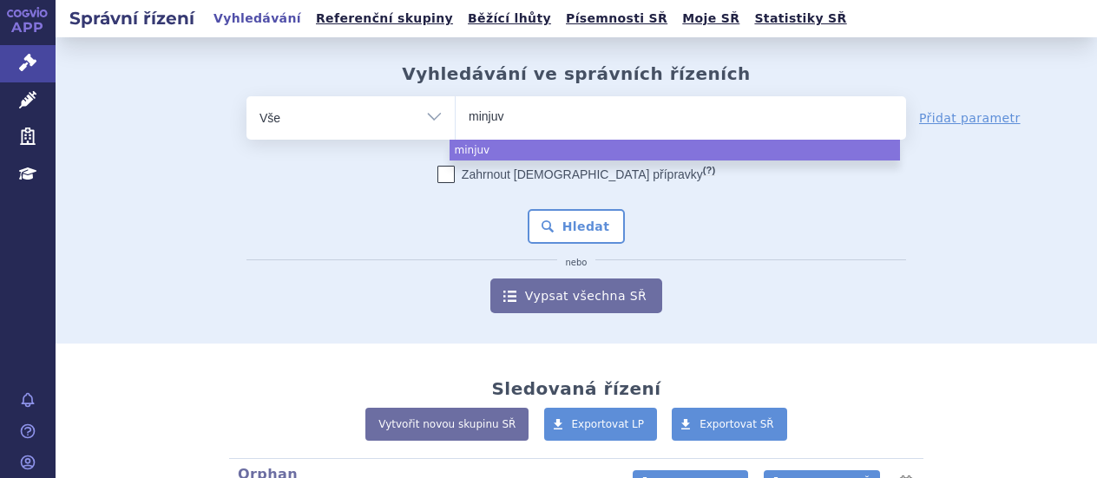
type input "minjuvi"
select select "minjuvi"
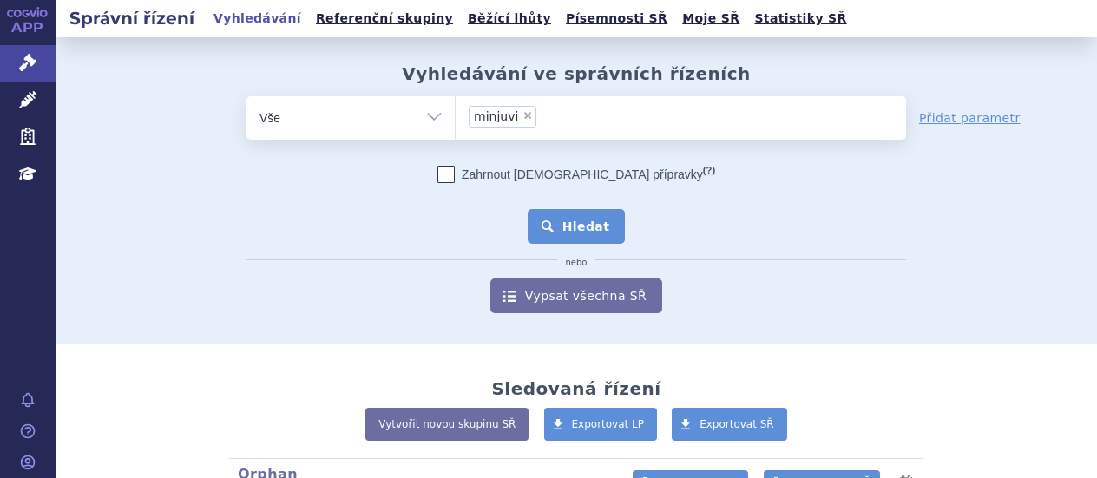
click at [608, 229] on button "Hledat" at bounding box center [577, 226] width 98 height 35
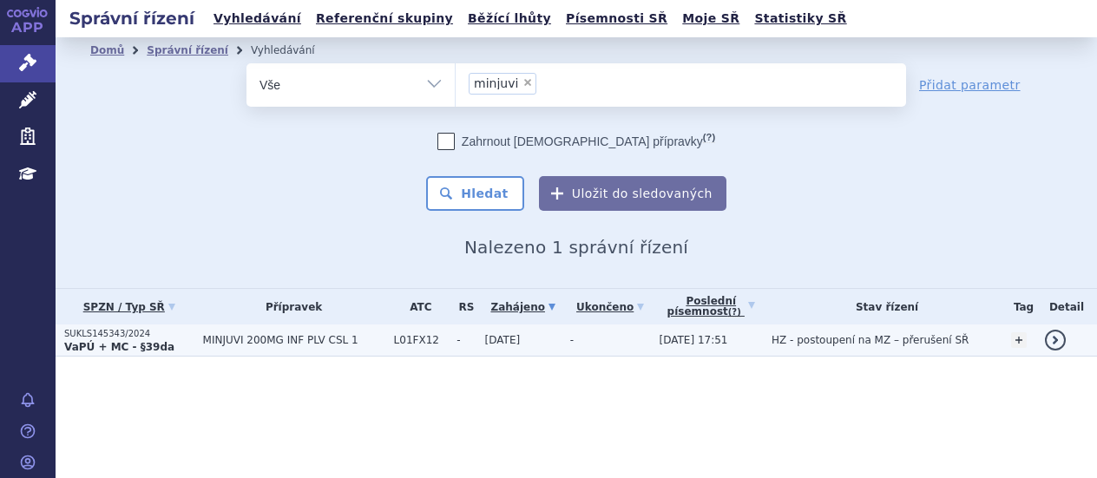
click at [194, 331] on td "MINJUVI 200MG INF PLV CSL 1" at bounding box center [289, 341] width 191 height 32
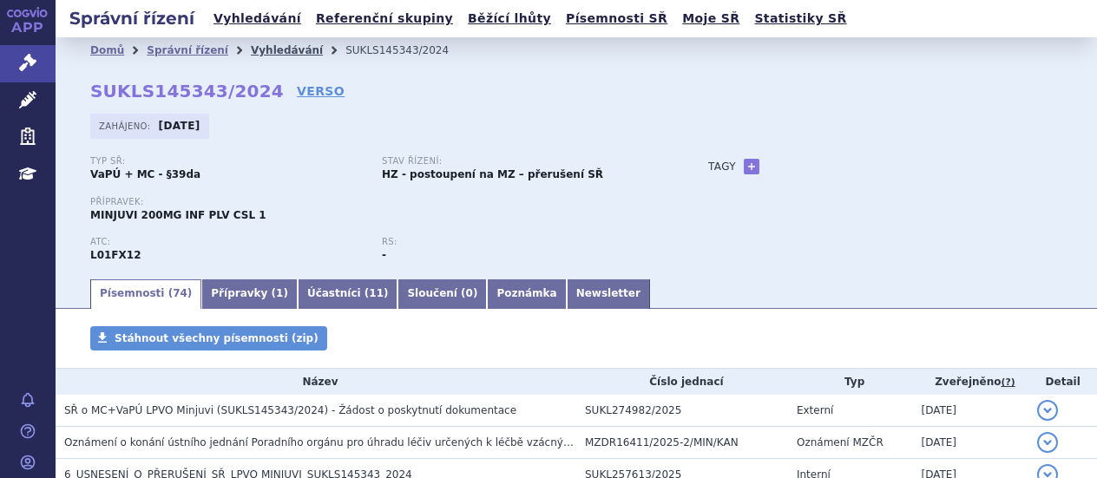
click at [253, 49] on link "Vyhledávání" at bounding box center [287, 50] width 72 height 12
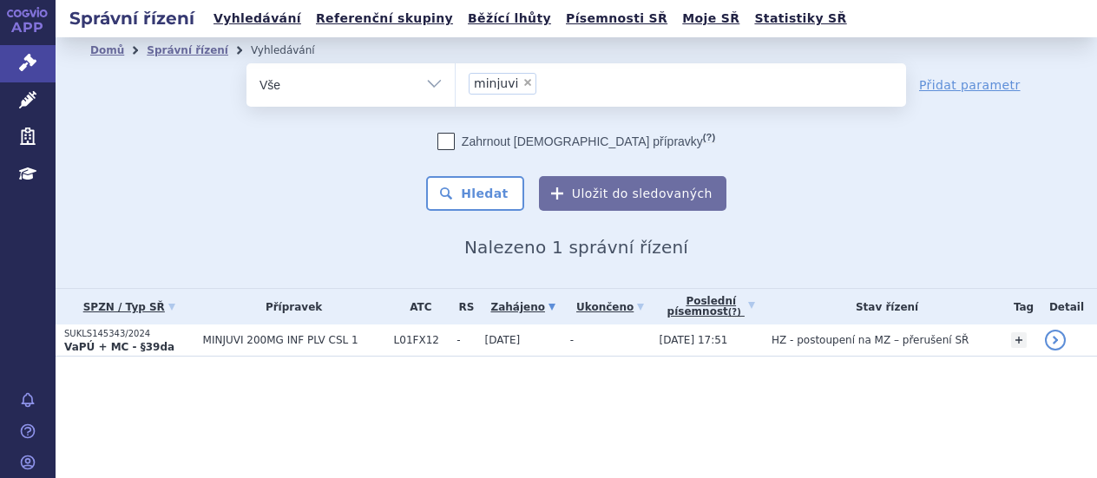
click at [522, 79] on span "×" at bounding box center [527, 82] width 10 height 10
click at [456, 79] on select "minjuvi" at bounding box center [455, 83] width 1 height 43
select select
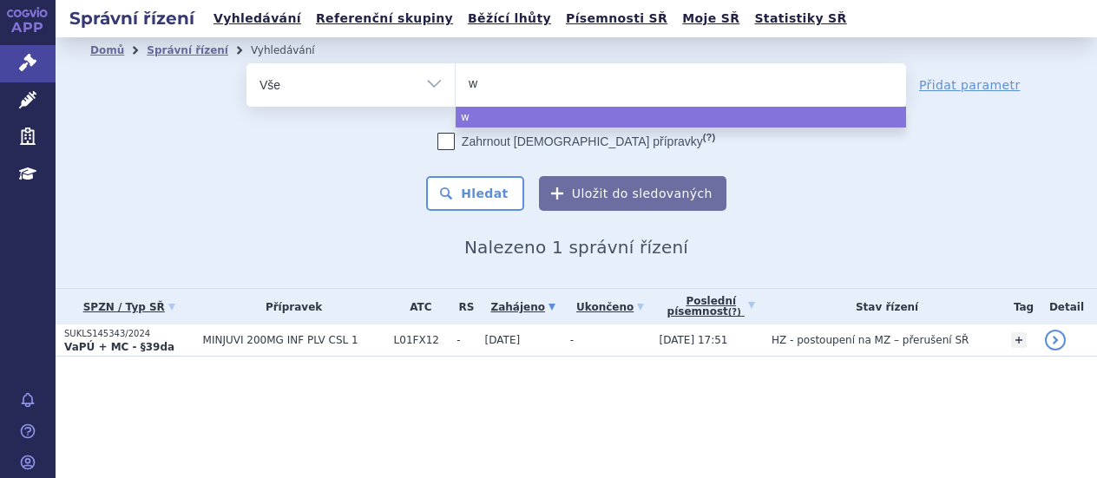
type input "wi"
type input "win"
type input "winr"
type input "winre"
type input "winrev"
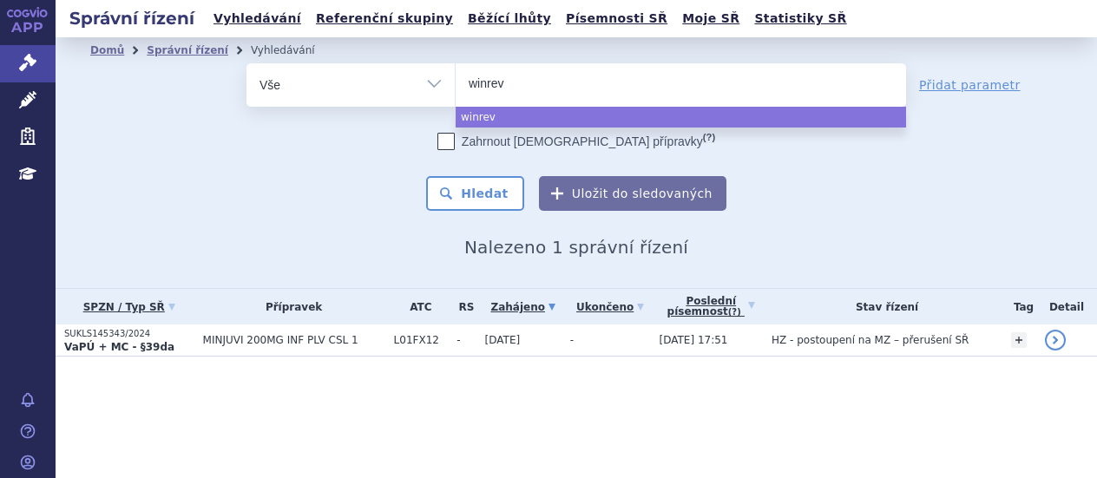
type input "winreva"
type input "winrevai"
type input "winrevair"
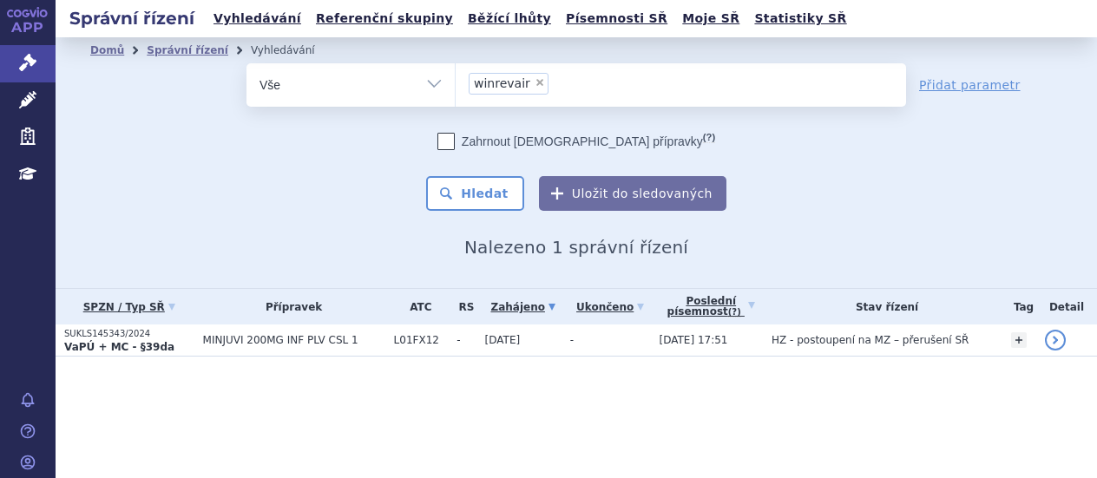
select select "winrevair"
click at [509, 190] on button "Hledat" at bounding box center [475, 193] width 98 height 35
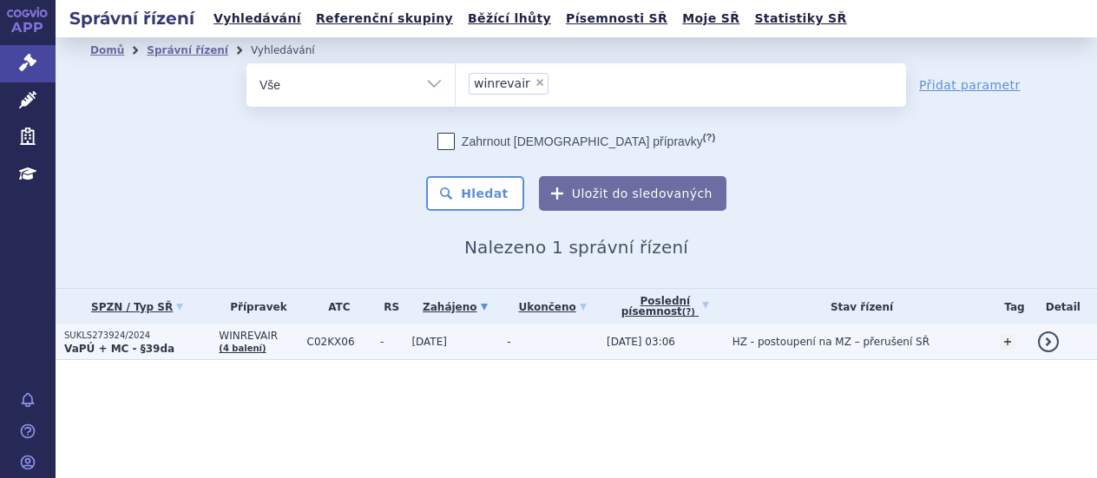
click at [161, 337] on p "SUKLS273924/2024" at bounding box center [137, 336] width 146 height 12
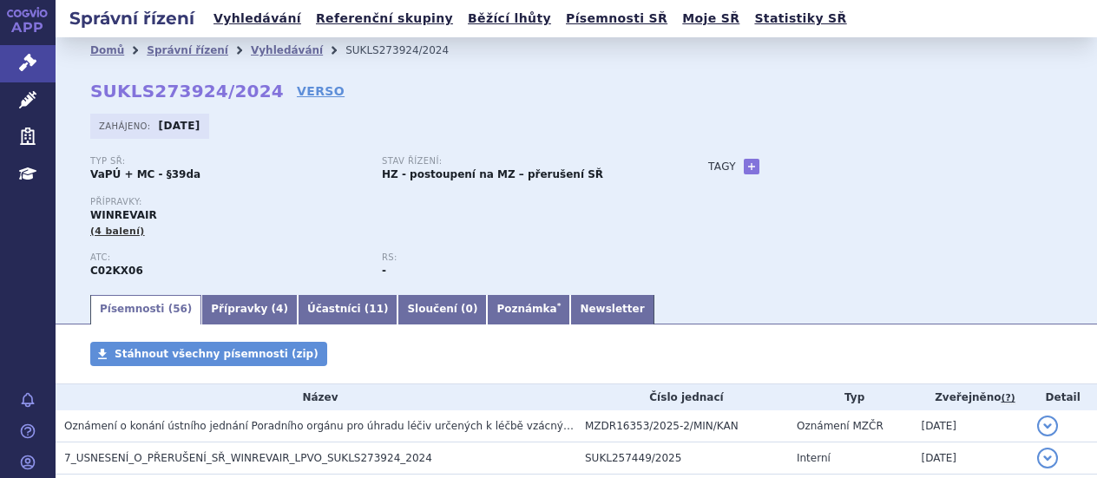
click at [853, 153] on div "Domů Správní řízení Vyhledávání SUKLS273924/2024 SUKLS273924/2024 VERSO Zahájen…" at bounding box center [576, 177] width 1041 height 229
drag, startPoint x: 804, startPoint y: 244, endPoint x: 750, endPoint y: 234, distance: 54.6
click at [803, 243] on div "Typ SŘ: VaPÚ + MC - §39da Stav řízení: HZ - postoupení na MZ – přerušení SŘ Pří…" at bounding box center [576, 224] width 972 height 136
click at [268, 49] on link "Vyhledávání" at bounding box center [287, 50] width 72 height 12
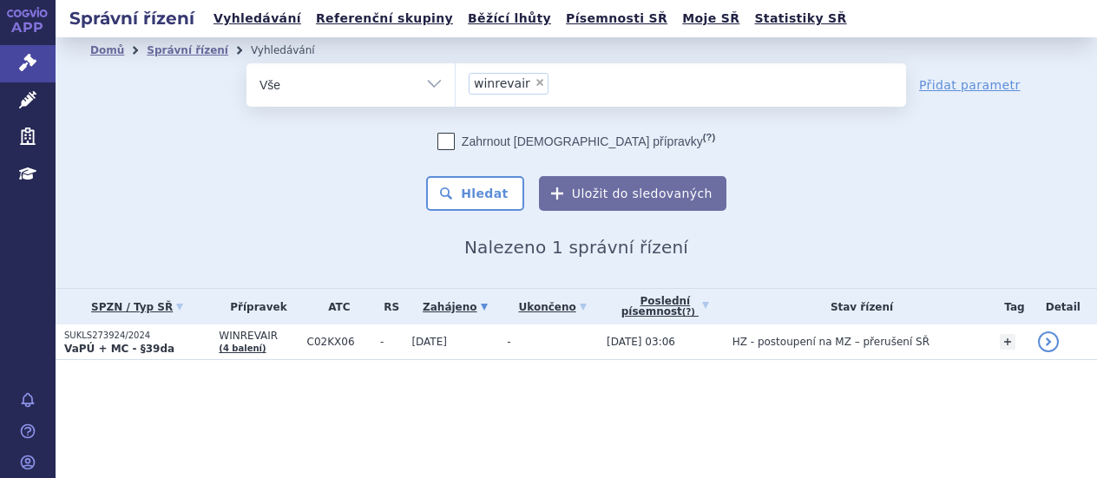
click at [535, 78] on span "×" at bounding box center [540, 82] width 10 height 10
click at [456, 78] on select "winrevair" at bounding box center [455, 83] width 1 height 43
select select
type input "qi"
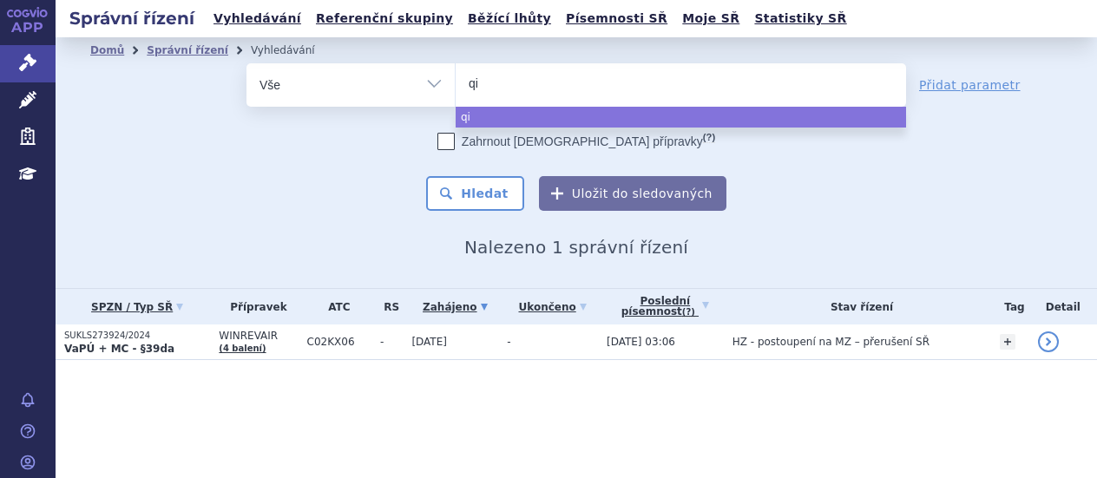
type input "qin"
type input "qinl"
type input "qinlo"
type input "[MEDICAL_DATA]"
select select "[MEDICAL_DATA]"
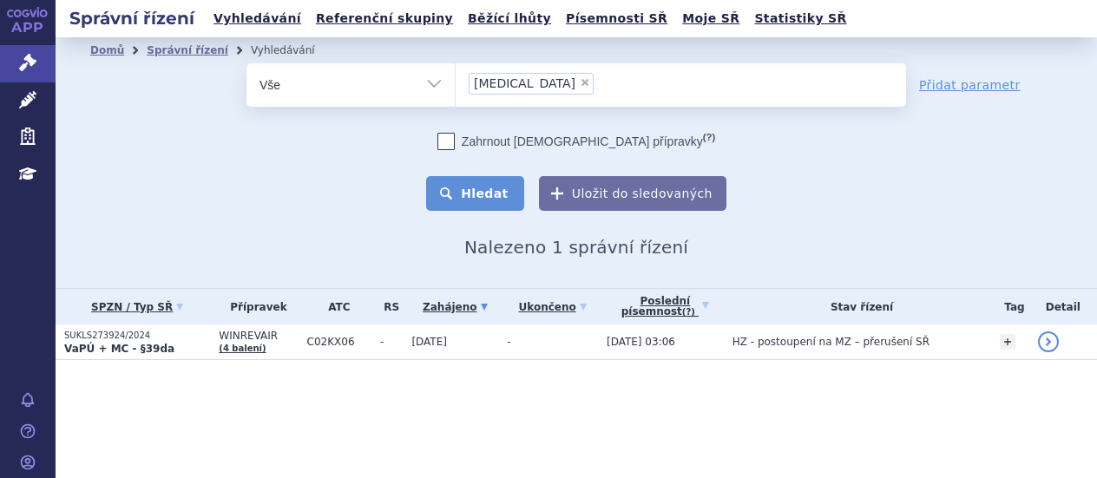
click at [497, 201] on button "Hledat" at bounding box center [475, 193] width 98 height 35
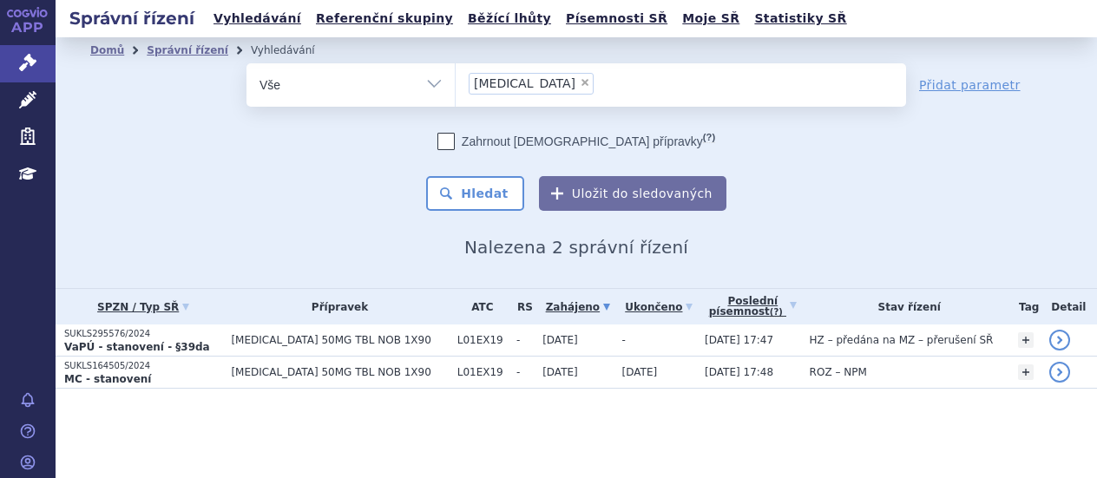
click at [803, 165] on div "Zahrnout [DEMOGRAPHIC_DATA] přípravky (?) * Pozor, hledání dle vyhledávacího pa…" at bounding box center [576, 172] width 660 height 78
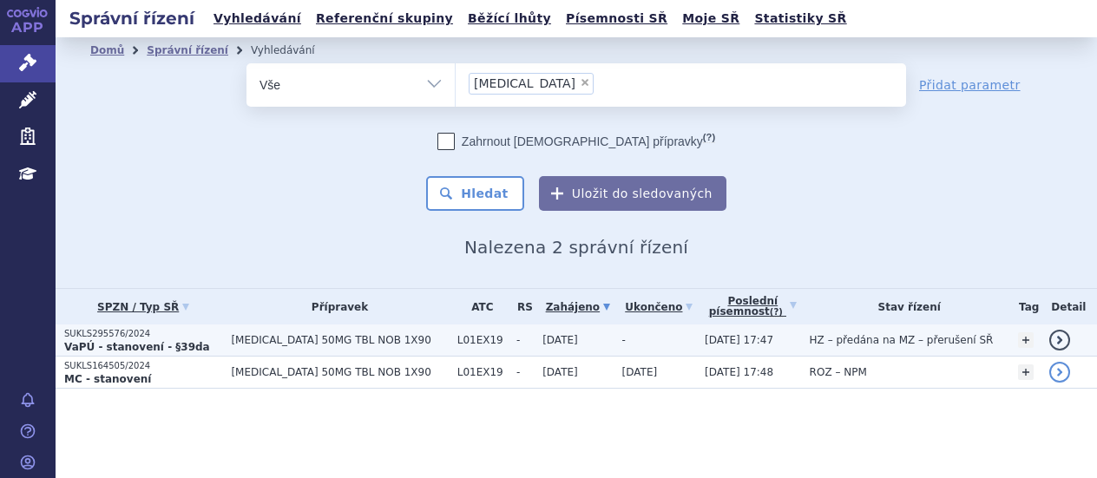
click at [208, 332] on p "SUKLS295576/2024" at bounding box center [143, 334] width 158 height 12
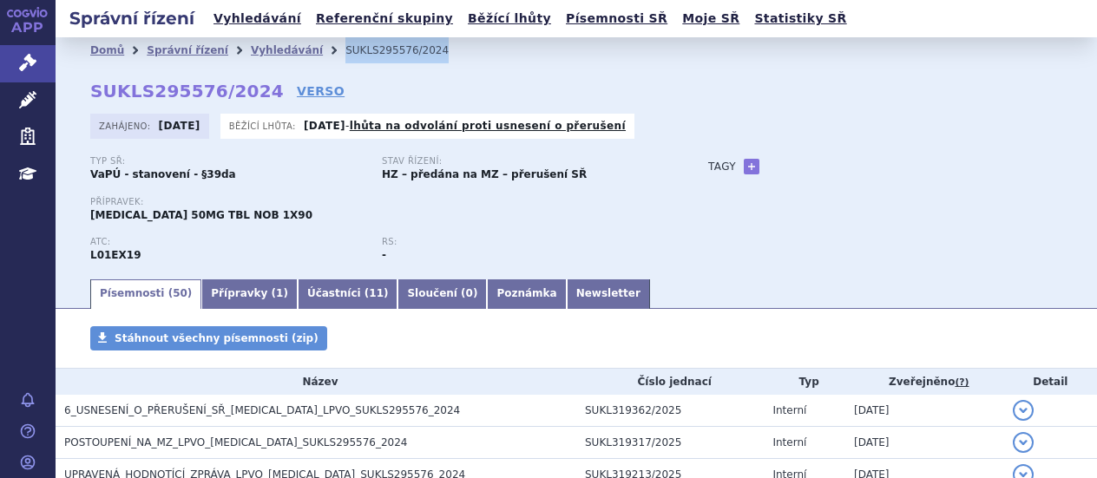
drag, startPoint x: 399, startPoint y: 44, endPoint x: 317, endPoint y: 48, distance: 82.5
click at [345, 48] on li "SUKLS295576/2024" at bounding box center [408, 50] width 126 height 26
copy li "SUKLS295576/2024"
click at [779, 185] on div "Typ SŘ: VaPÚ - stanovení - §39da Stav řízení: HZ – předána na MZ – přerušení SŘ…" at bounding box center [576, 216] width 972 height 121
click at [567, 290] on link "Newsletter" at bounding box center [608, 294] width 83 height 30
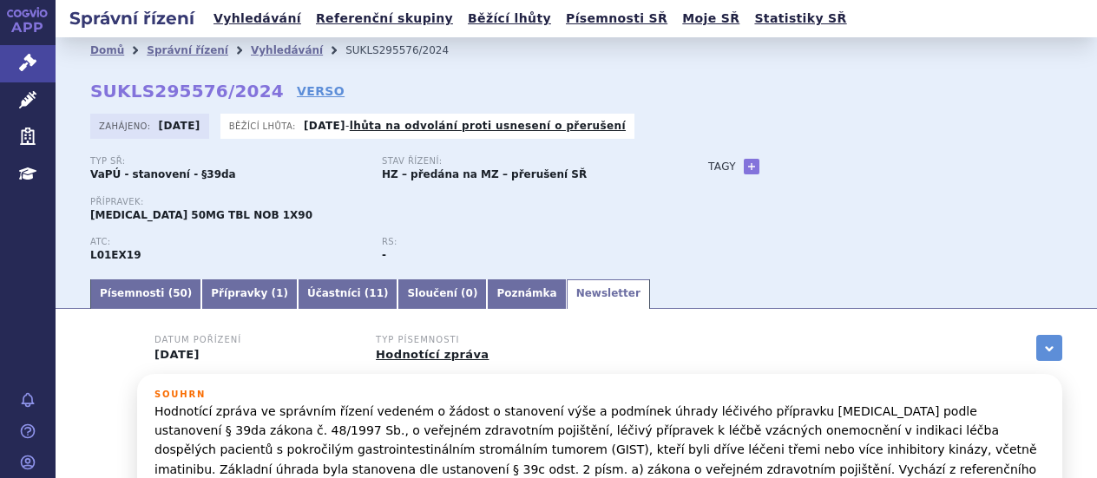
drag, startPoint x: 555, startPoint y: 289, endPoint x: 542, endPoint y: 304, distance: 19.1
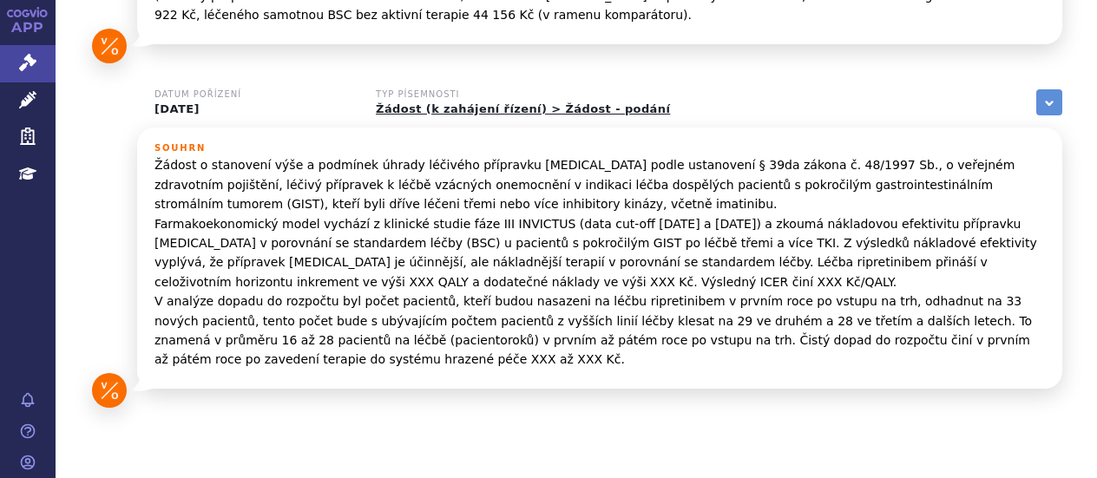
scroll to position [611, 0]
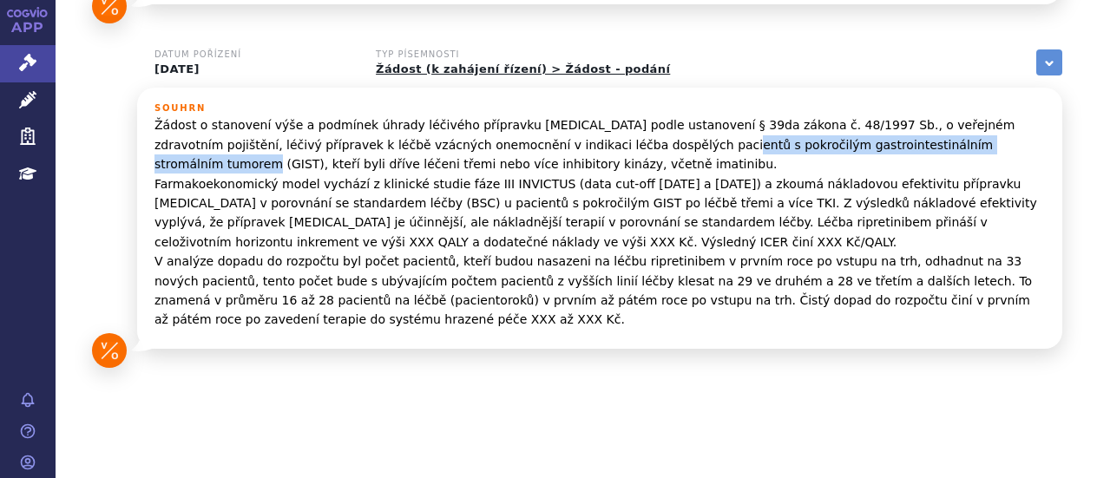
drag, startPoint x: 571, startPoint y: 126, endPoint x: 889, endPoint y: 130, distance: 317.6
click at [889, 130] on p "Žádost o stanovení výše a podmínek úhrady léčivého přípravku QINLOCK podle usta…" at bounding box center [599, 221] width 890 height 213
copy p "pokročilým gastrointestinálním stromálním tumorem (GIST)"
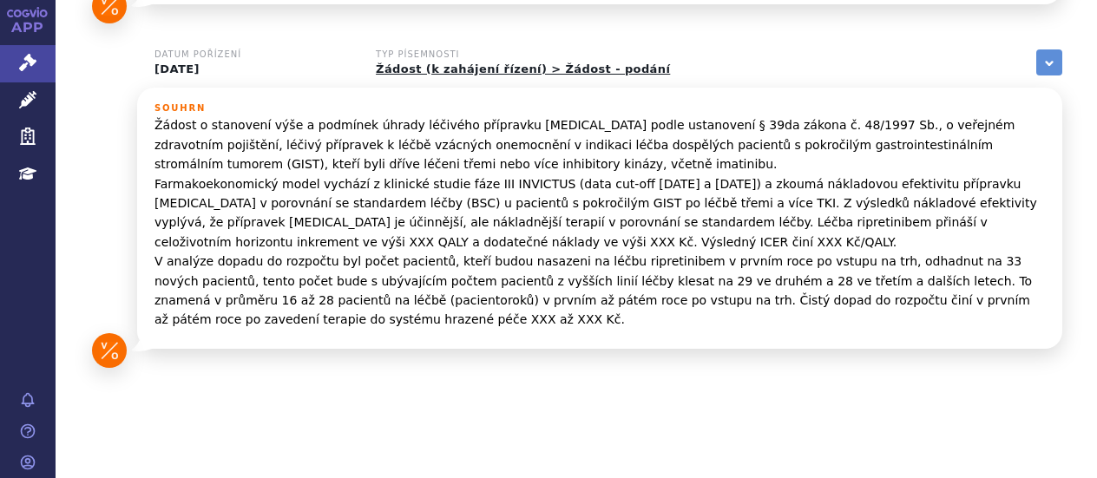
click at [992, 354] on div "Datum pořízení 20.03.2025 Typ písemnosti Hodnotící zpráva zobrazit vše Referenč…" at bounding box center [576, 59] width 1041 height 670
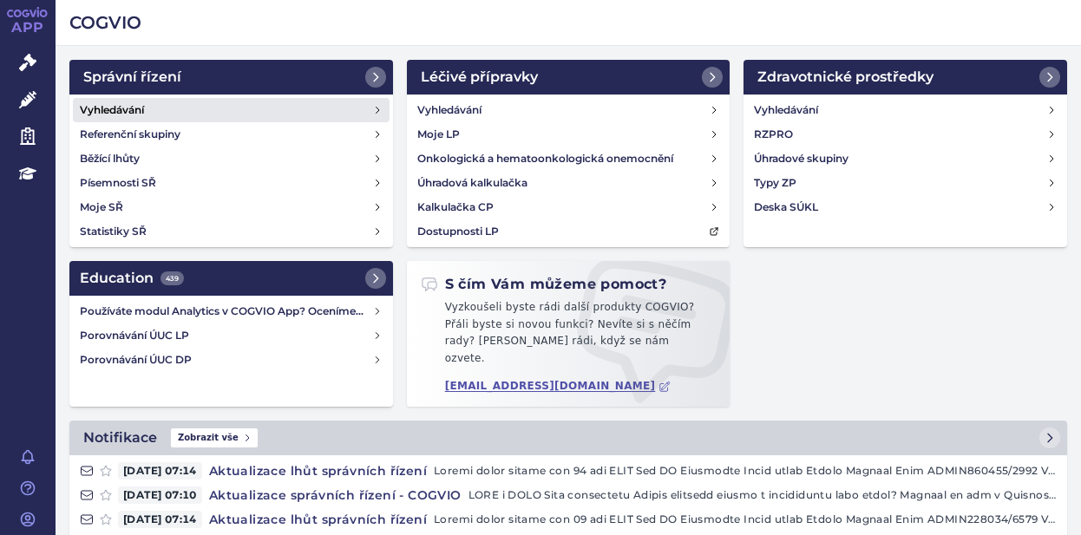
click at [167, 108] on link "Vyhledávání" at bounding box center [231, 110] width 317 height 24
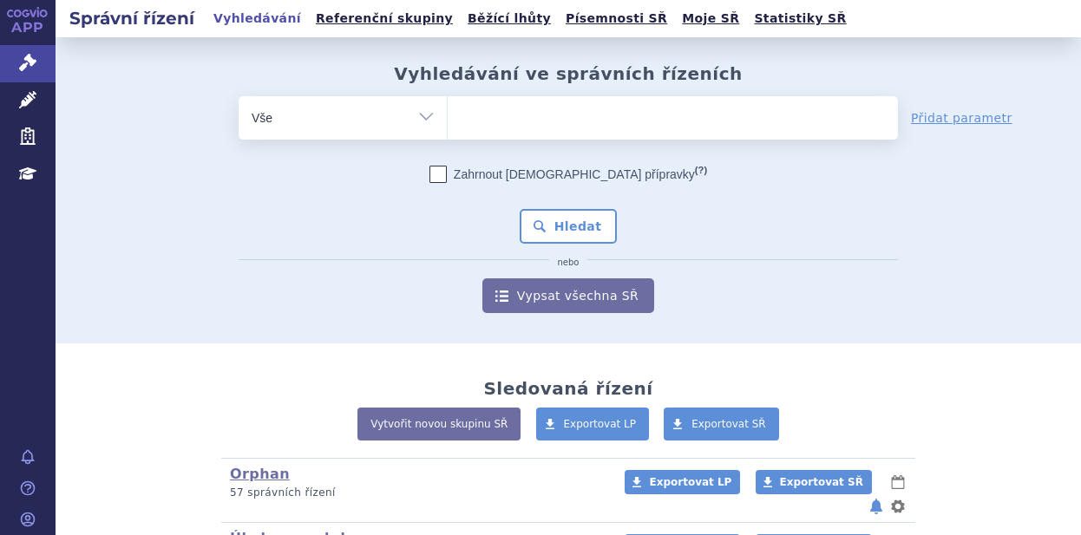
click at [491, 107] on ul at bounding box center [673, 114] width 450 height 36
click at [448, 107] on select at bounding box center [447, 116] width 1 height 43
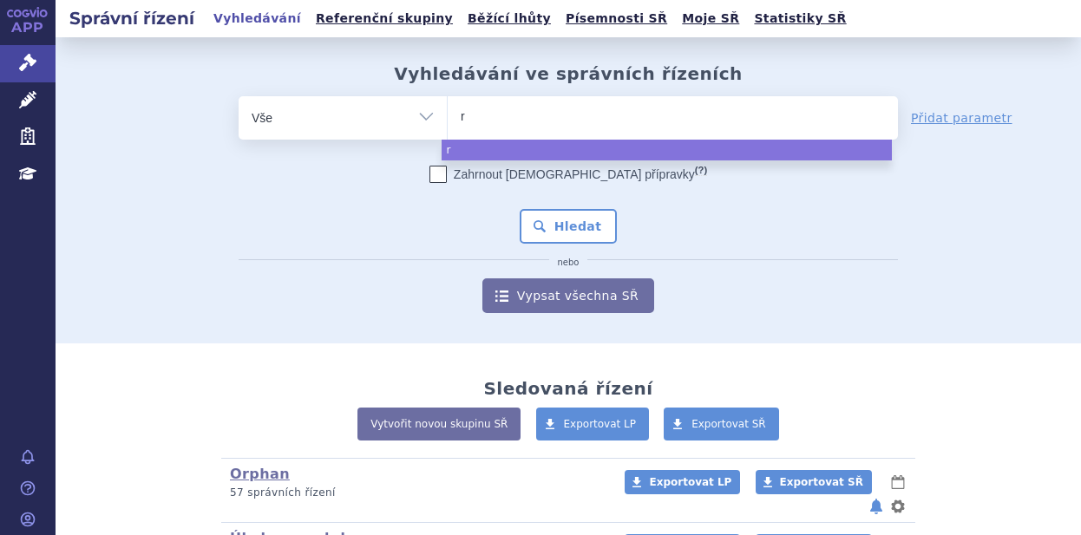
type input "ry"
type input "rys"
type input "ryss"
type input "rysst"
type input "ryssti"
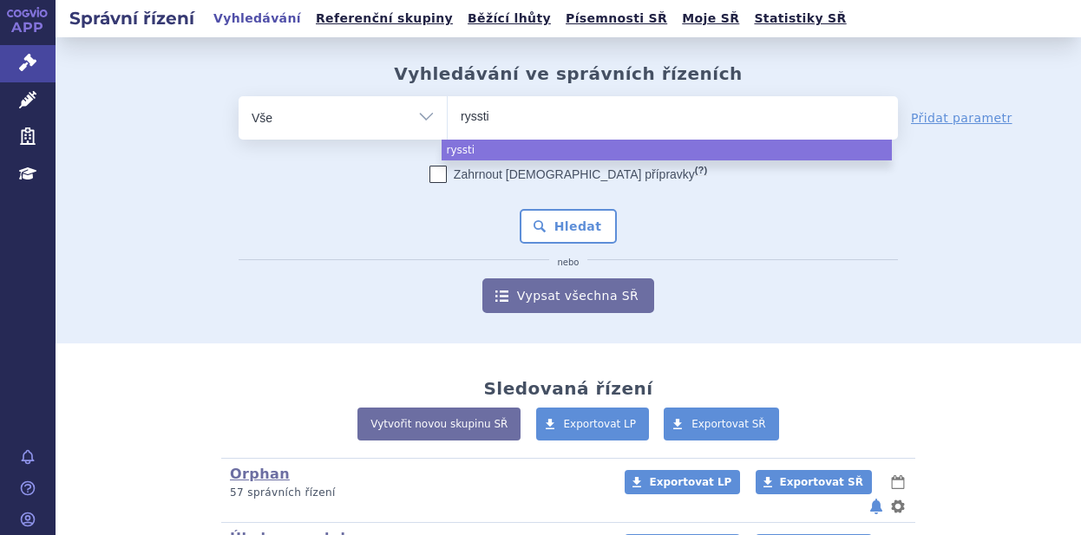
type input "rysstig"
type input "rysstigo"
select select "rysstigo"
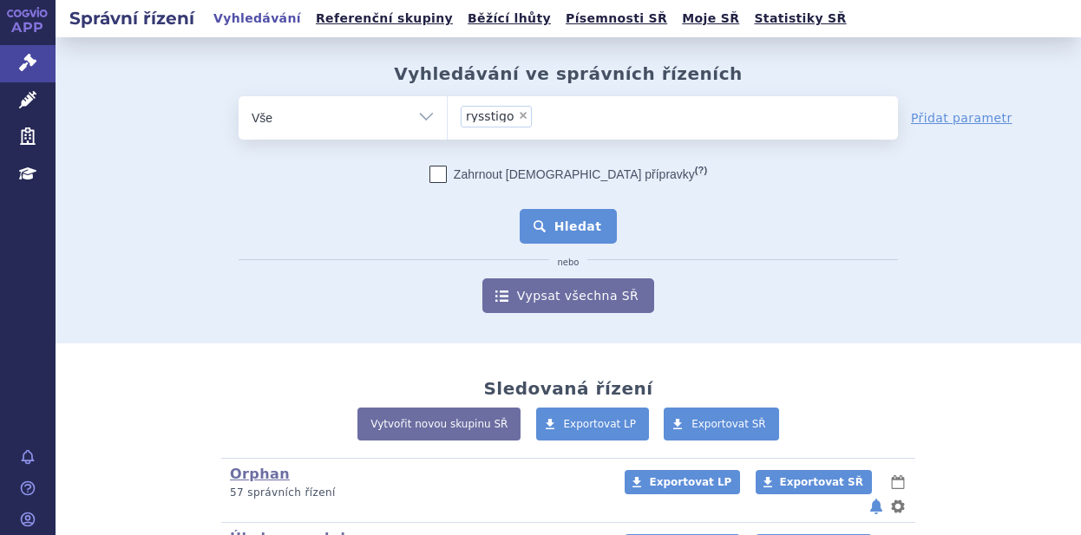
click at [541, 215] on button "Hledat" at bounding box center [569, 226] width 98 height 35
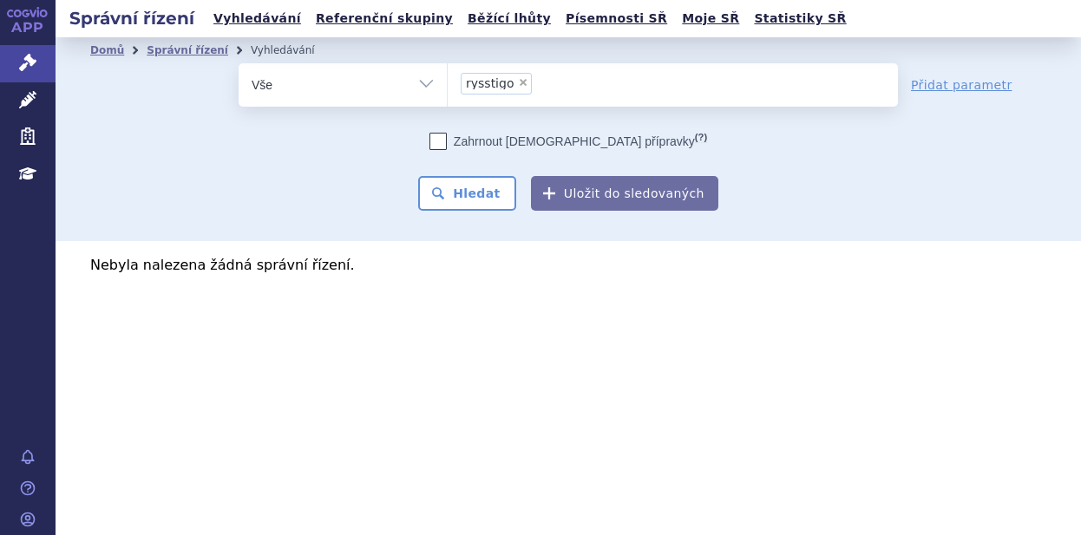
click at [518, 80] on span "×" at bounding box center [523, 82] width 10 height 10
click at [448, 80] on select "rysstigo" at bounding box center [447, 83] width 1 height 43
select select
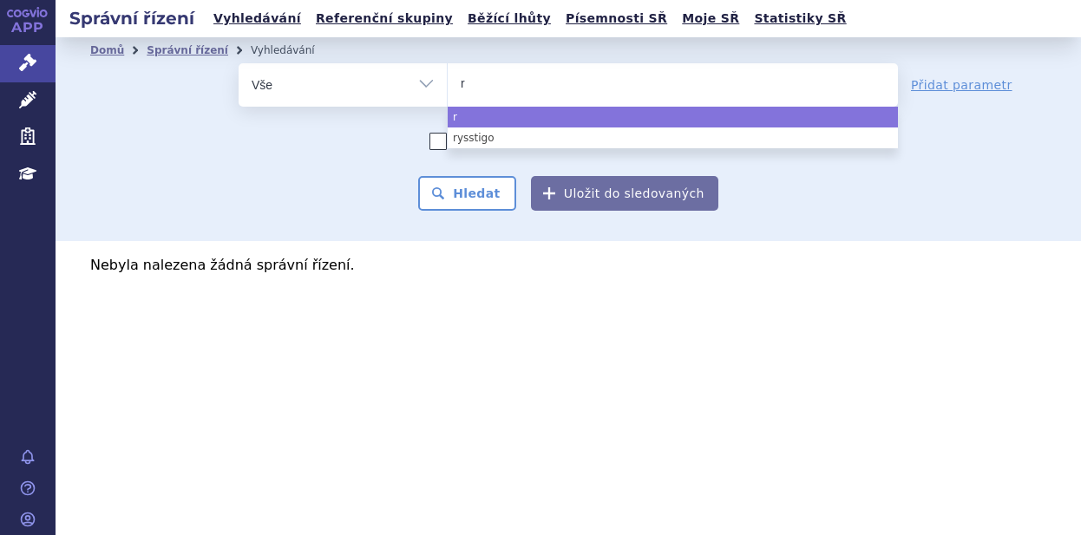
type input "ry"
type input "rys"
type input "ryst"
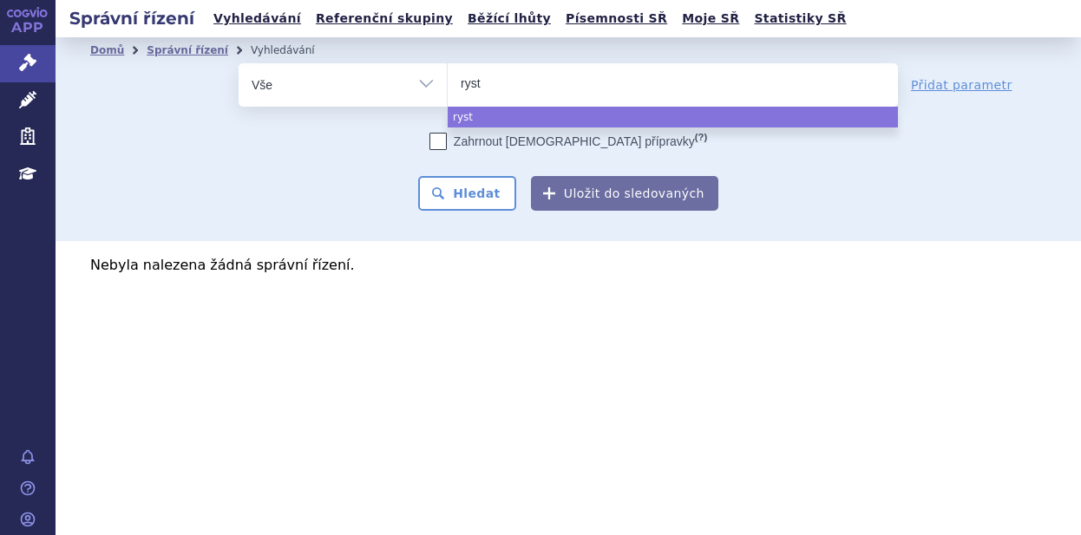
type input "rysti"
type input "rystig"
type input "rystigg"
type input "rystiggo"
select select "rystiggo"
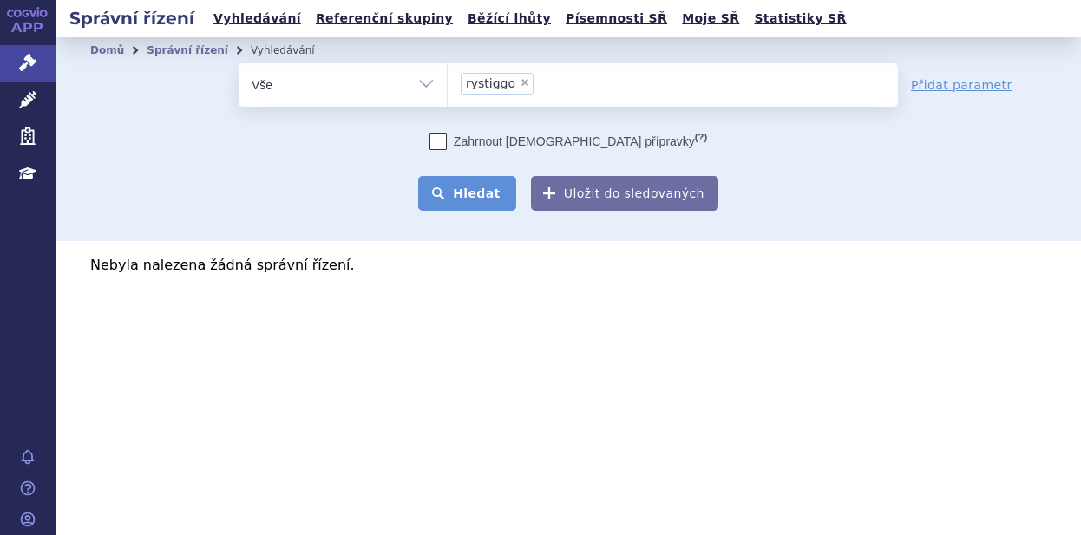
click at [506, 182] on button "Hledat" at bounding box center [467, 193] width 98 height 35
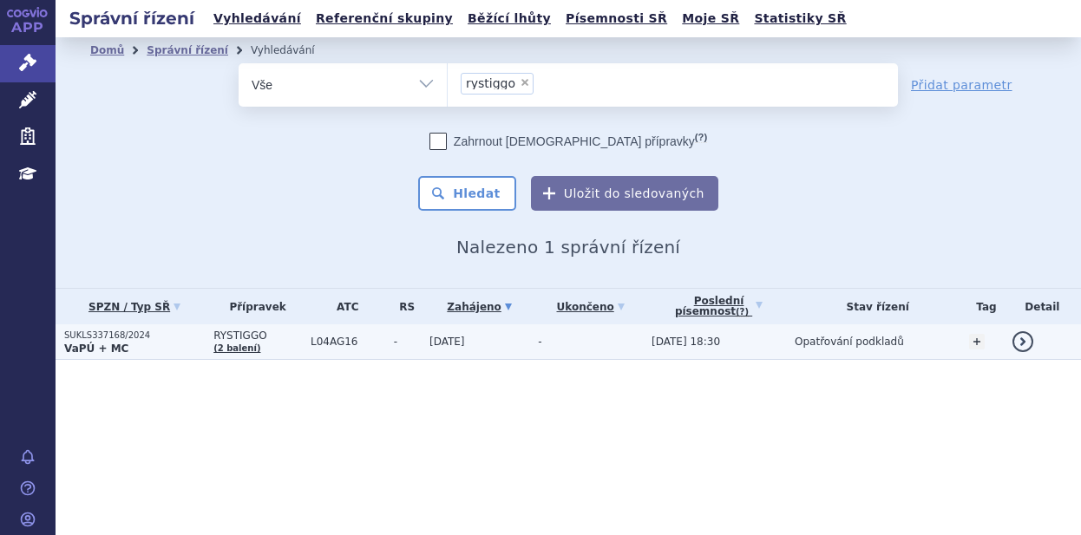
click at [201, 338] on p "SUKLS337168/2024" at bounding box center [134, 336] width 141 height 12
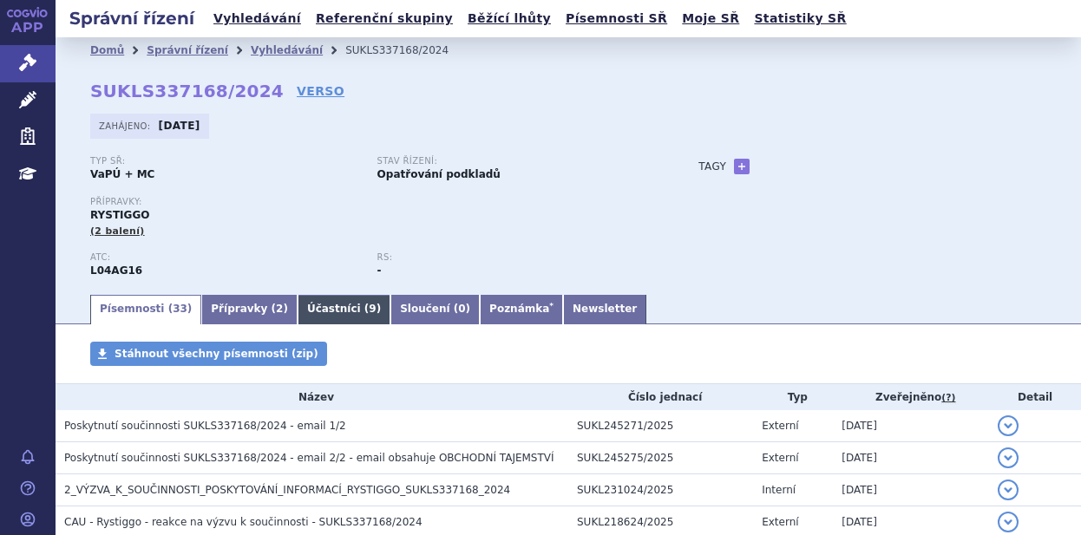
click at [313, 309] on link "Účastníci ( 9 )" at bounding box center [344, 310] width 93 height 30
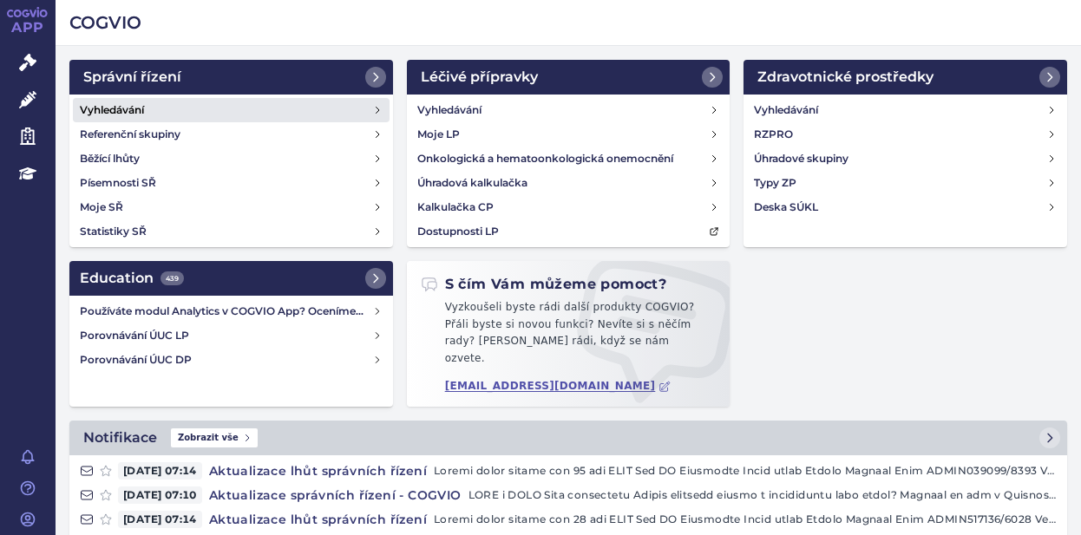
click at [144, 102] on h4 "Vyhledávání" at bounding box center [112, 110] width 64 height 17
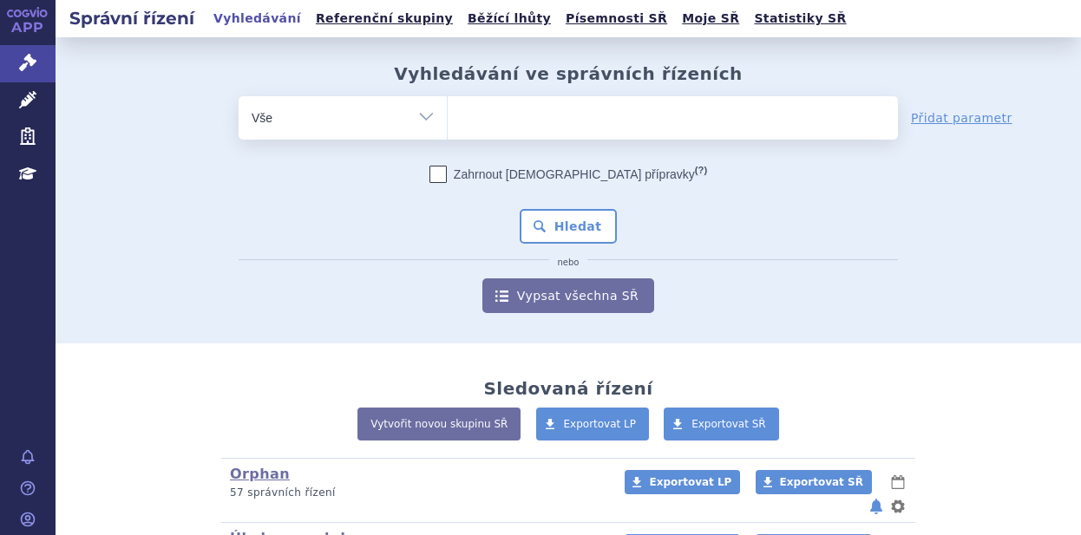
click at [484, 114] on ul at bounding box center [673, 114] width 450 height 36
click at [448, 114] on select at bounding box center [447, 116] width 1 height 43
paste input "deflazakortu"
type input "deflazakortu"
select select "deflazakortu"
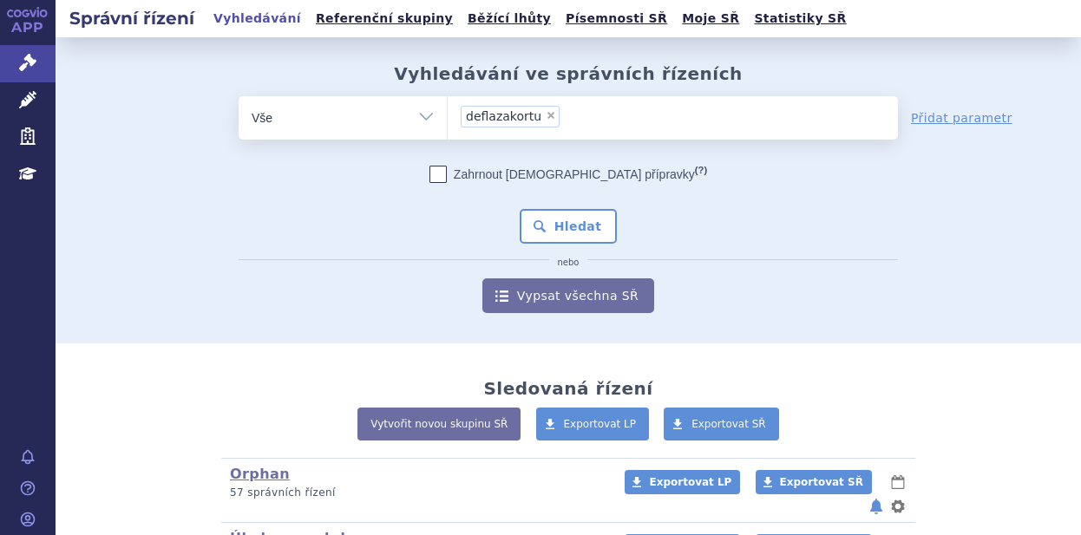
click at [558, 206] on div "Zahrnout bratrské přípravky (?) * Pozor, hledání dle vyhledávacího parametru In…" at bounding box center [569, 240] width 660 height 148
click at [568, 220] on button "Hledat" at bounding box center [569, 226] width 98 height 35
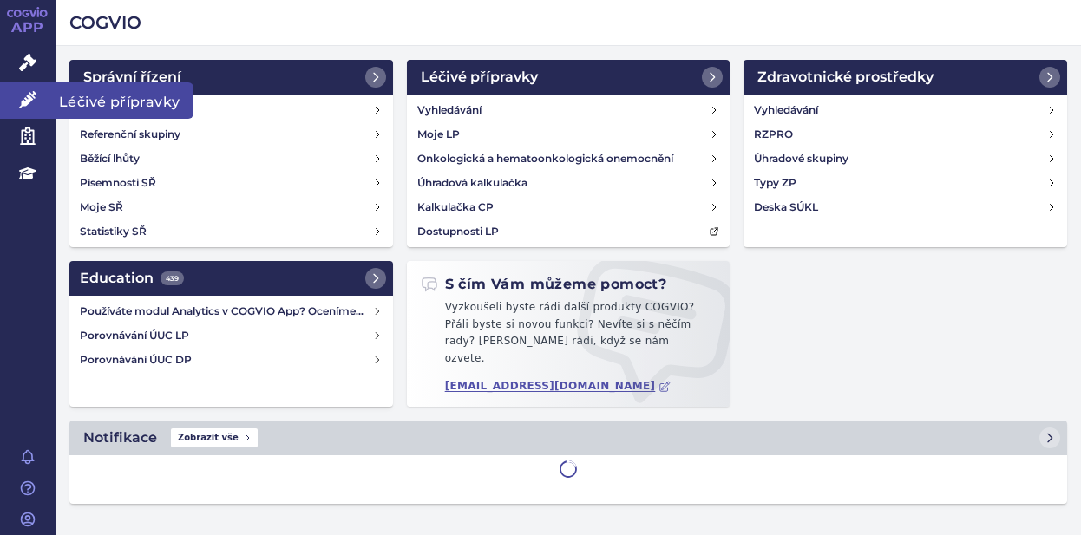
click at [38, 92] on link "Léčivé přípravky" at bounding box center [28, 100] width 56 height 36
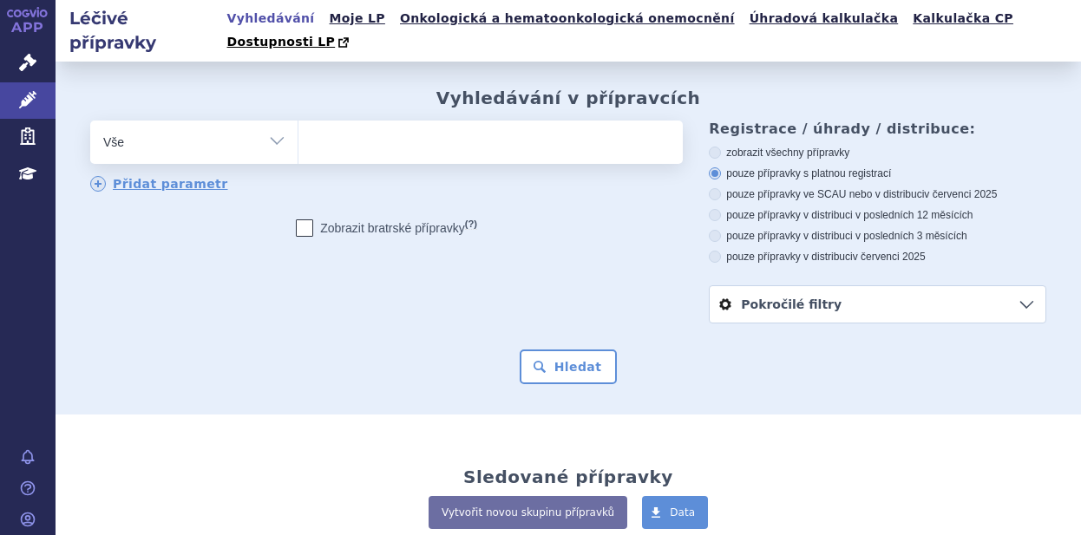
click at [371, 121] on ul at bounding box center [488, 139] width 379 height 36
click at [299, 120] on select at bounding box center [298, 141] width 1 height 43
paste input "H02AB13"
type input "H02AB13"
select select "H02AB13"
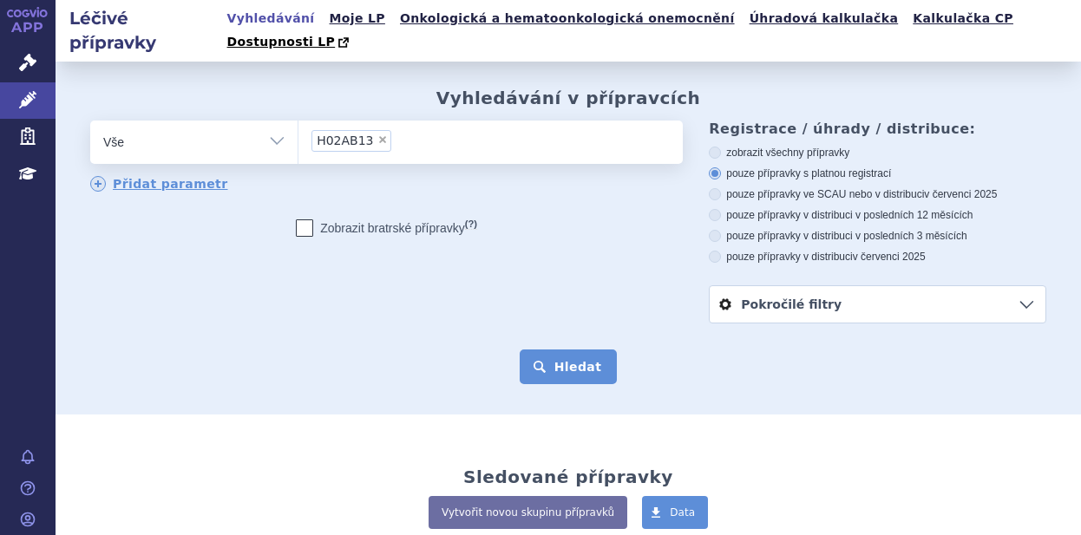
click at [555, 350] on button "Hledat" at bounding box center [569, 367] width 98 height 35
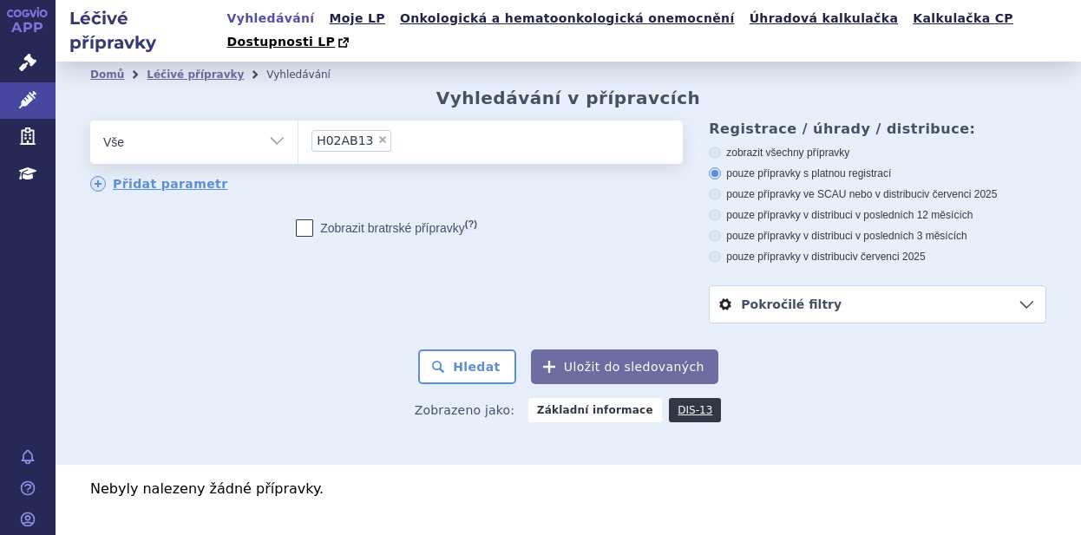
click at [272, 121] on select "Vše Přípravek/SUKL kód MAH VPOIS ATC/Aktivní látka Léková forma Síla" at bounding box center [193, 140] width 207 height 39
select select "filter-atc-group"
click at [90, 121] on select "Vše Přípravek/SUKL kód MAH VPOIS ATC/Aktivní látka Léková forma Síla" at bounding box center [193, 140] width 207 height 39
click at [350, 126] on ul at bounding box center [488, 139] width 379 height 36
click at [299, 126] on select at bounding box center [298, 141] width 1 height 43
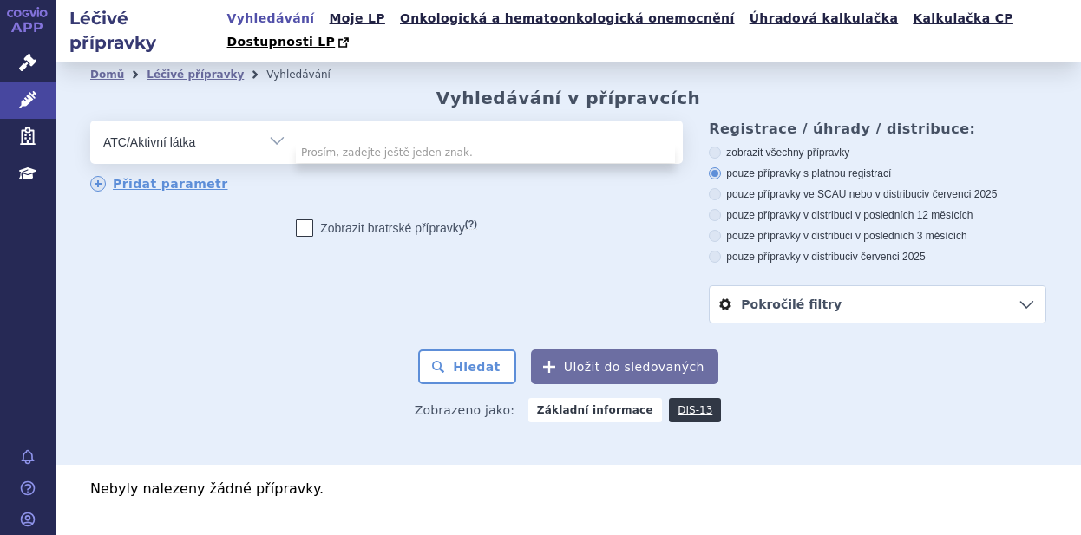
type input "v"
paste input "H02AB13"
type input "H02AB13"
select select "H02AB13"
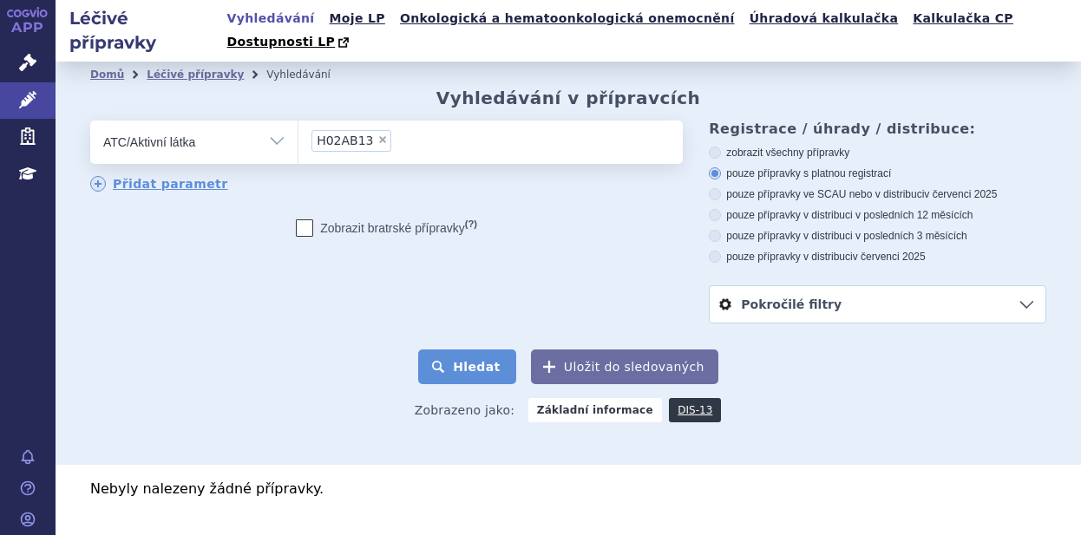
click at [473, 350] on button "Hledat" at bounding box center [467, 367] width 98 height 35
click at [711, 147] on icon at bounding box center [715, 153] width 12 height 12
click at [711, 149] on input "zobrazit všechny přípravky" at bounding box center [716, 154] width 11 height 11
radio input "true"
click at [492, 351] on button "Hledat" at bounding box center [467, 367] width 98 height 35
